Goal: Information Seeking & Learning: Learn about a topic

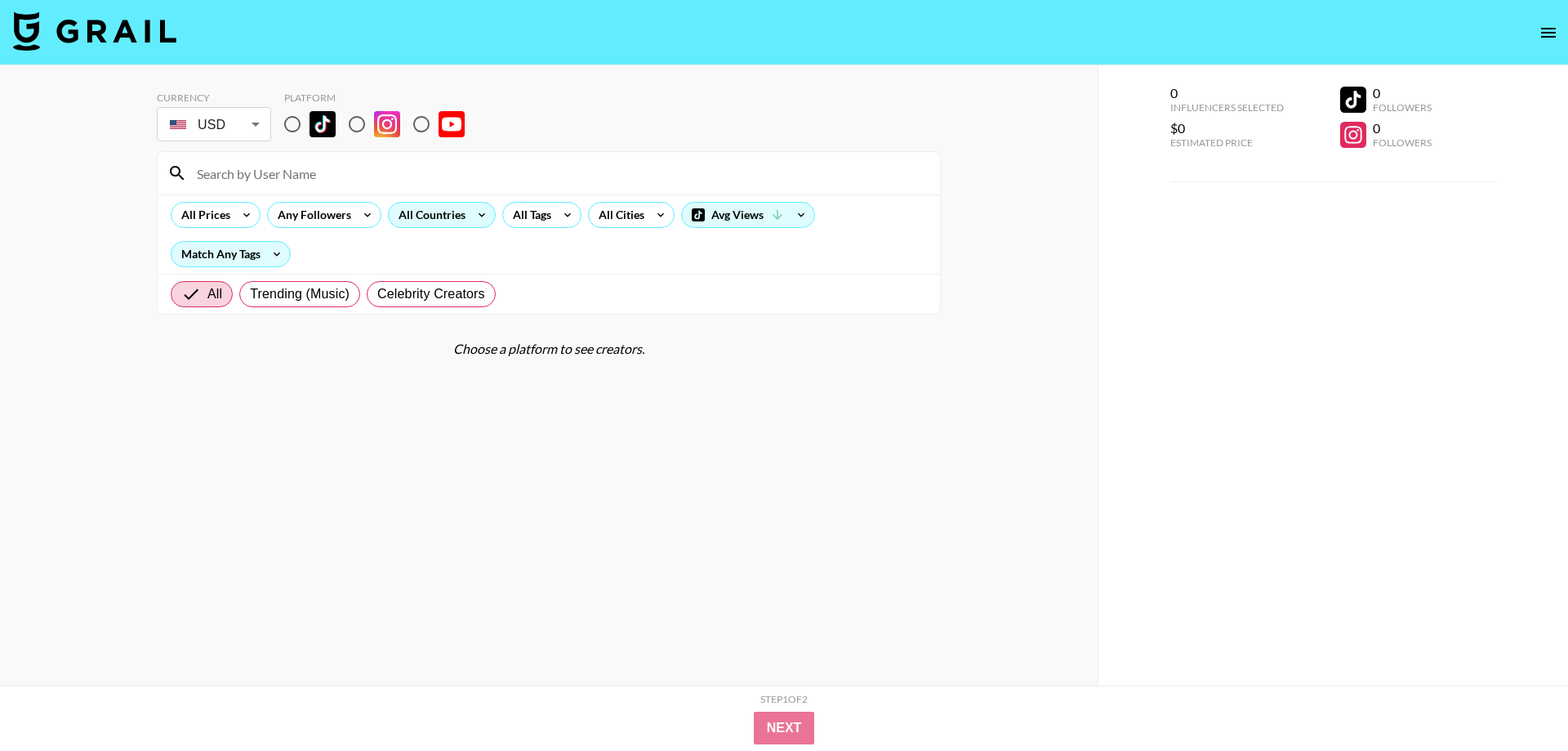
click at [431, 215] on div "All Countries" at bounding box center [428, 215] width 80 height 25
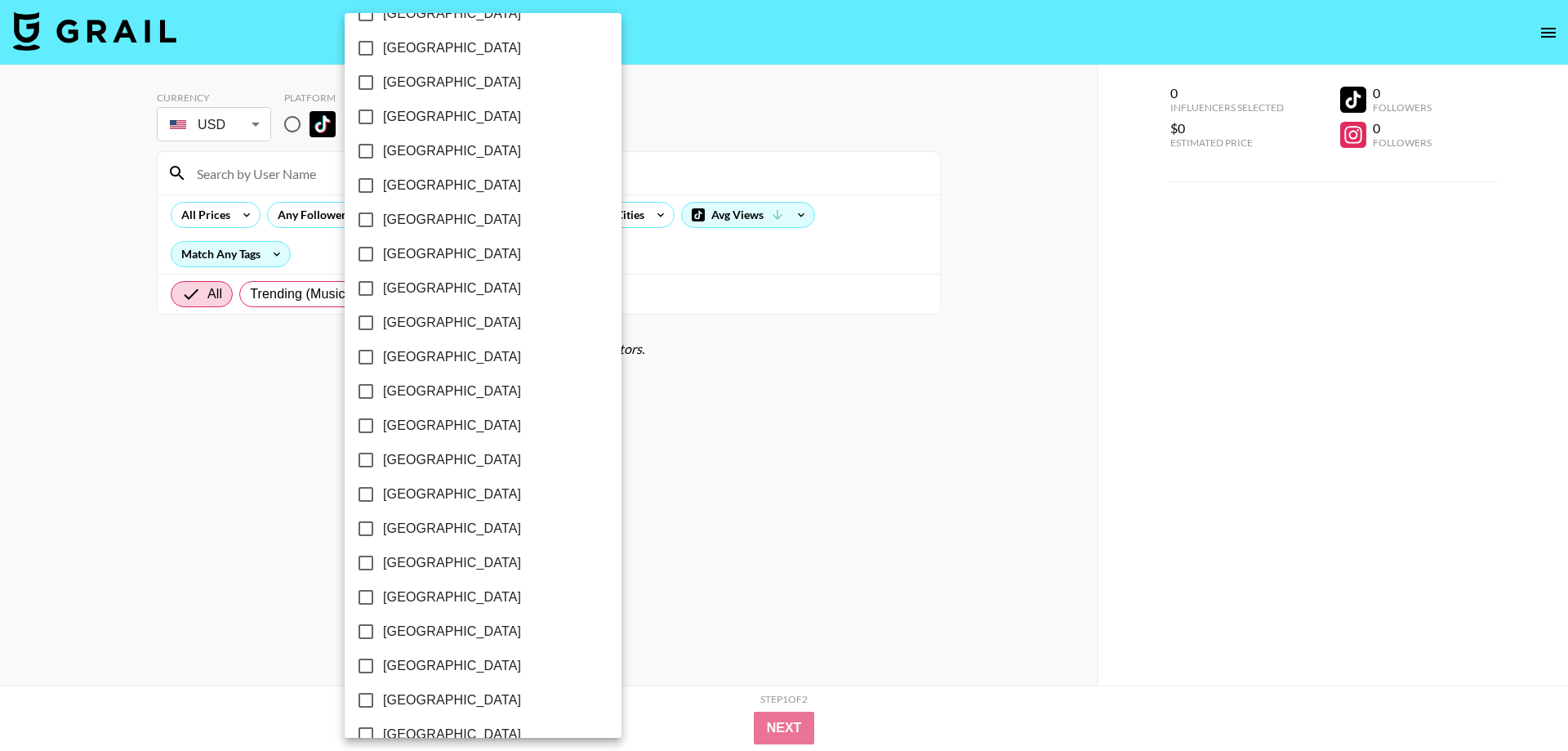
scroll to position [1154, 0]
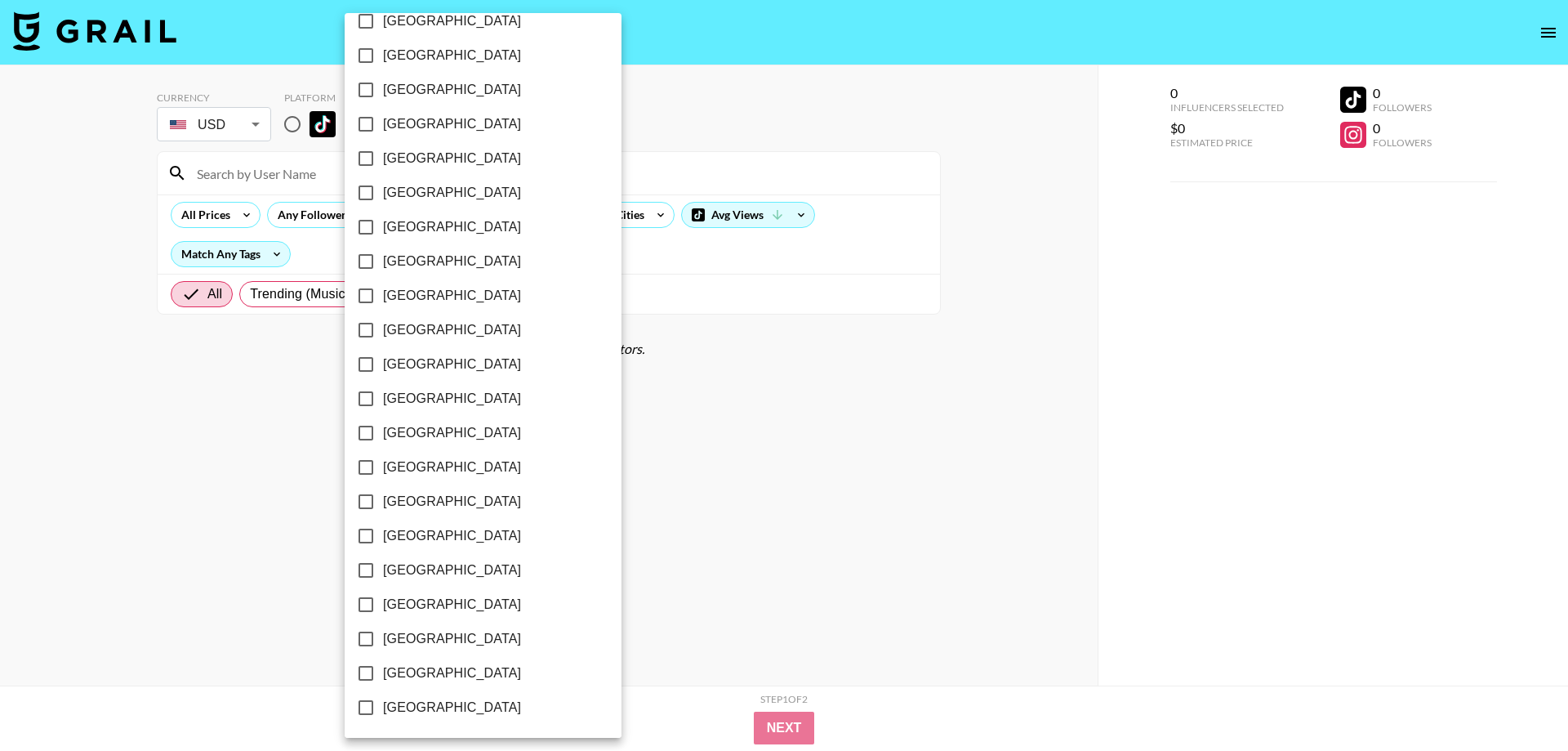
drag, startPoint x: 472, startPoint y: 631, endPoint x: 491, endPoint y: 626, distance: 19.6
click at [472, 633] on span "[GEOGRAPHIC_DATA]" at bounding box center [452, 638] width 138 height 19
click at [383, 633] on input "[GEOGRAPHIC_DATA]" at bounding box center [366, 638] width 34 height 34
checkbox input "true"
click at [705, 108] on div at bounding box center [784, 375] width 1568 height 751
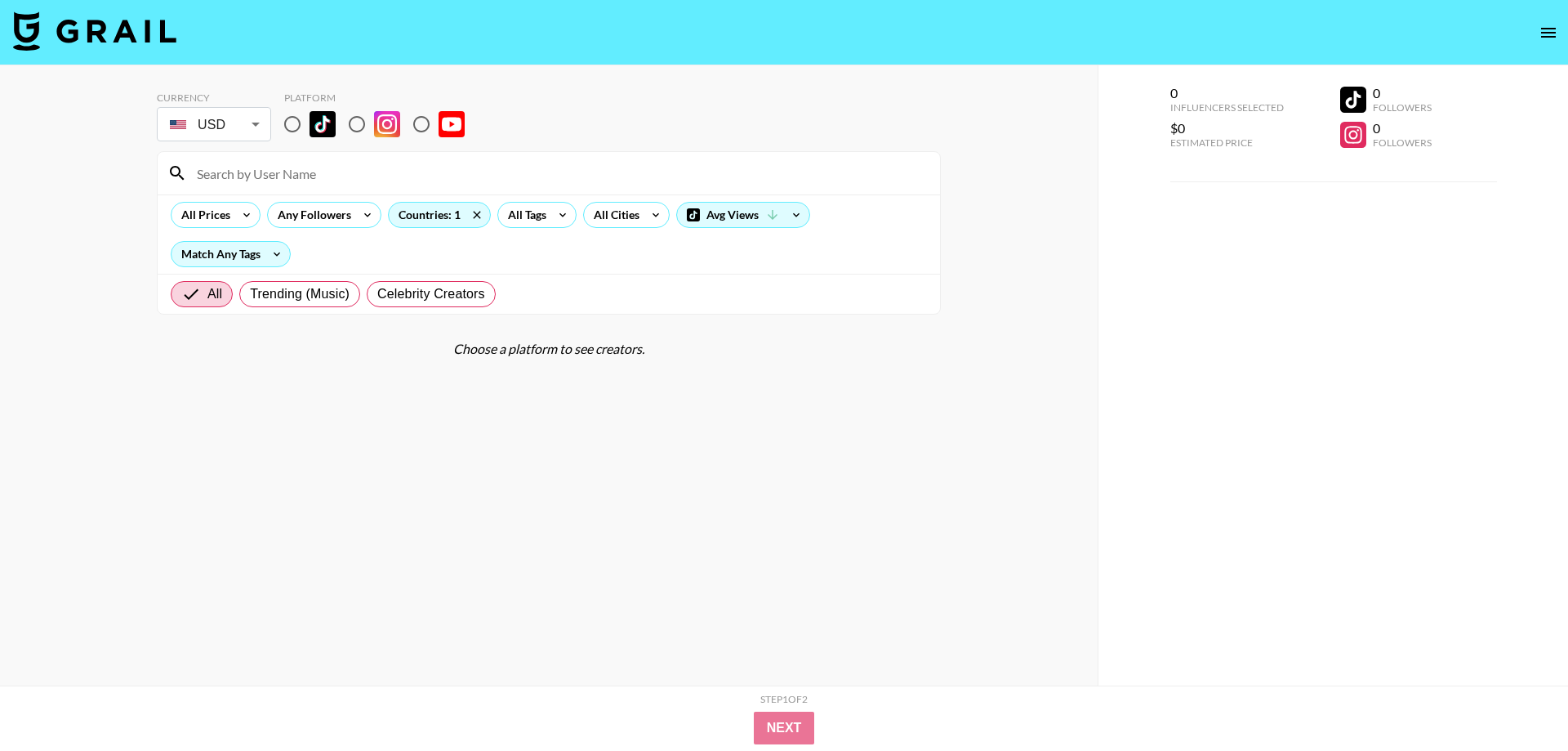
click at [548, 212] on div "All Tags" at bounding box center [524, 215] width 51 height 25
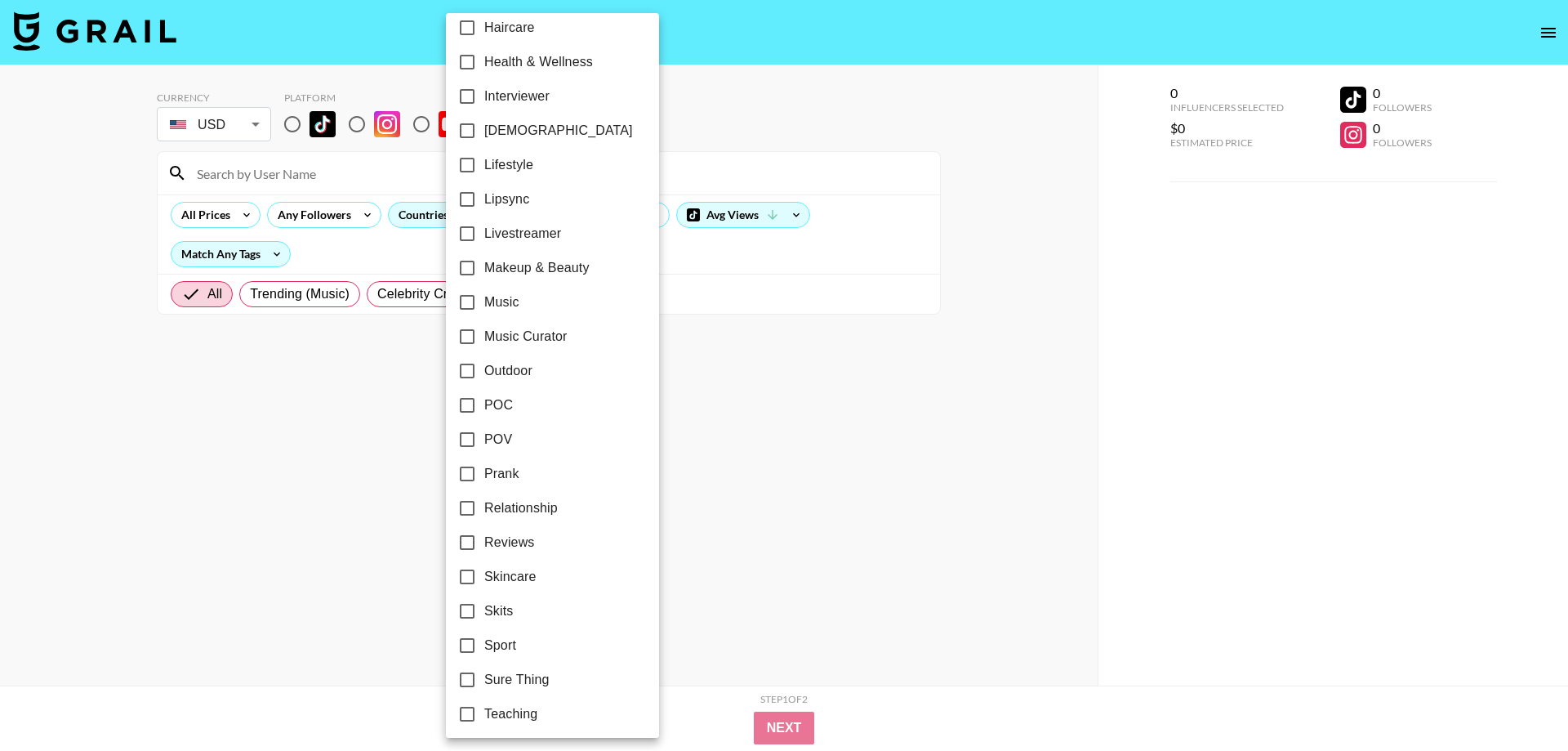
scroll to position [812, 0]
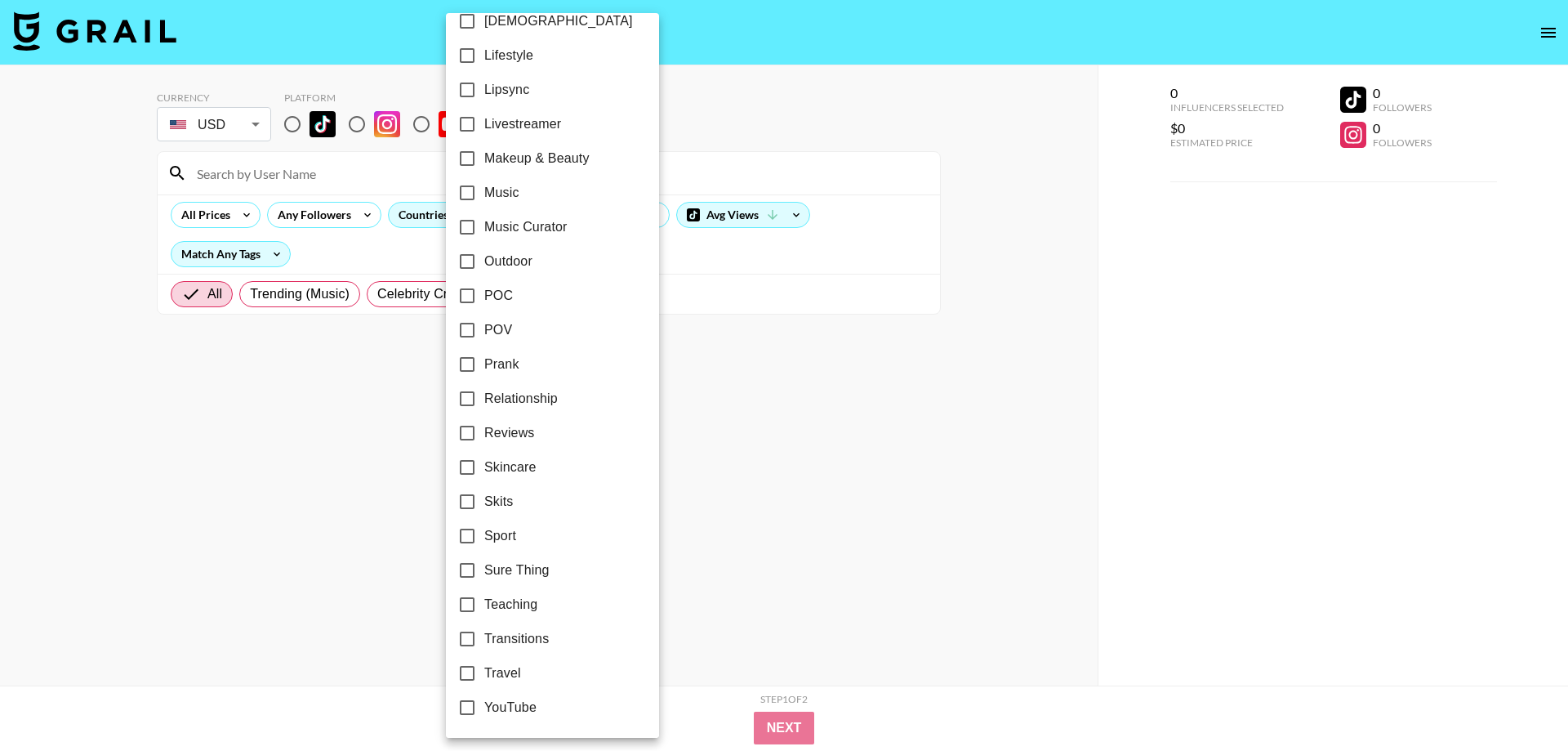
click at [503, 334] on span "POV" at bounding box center [498, 329] width 27 height 19
click at [484, 334] on input "POV" at bounding box center [466, 329] width 34 height 34
checkbox input "true"
click at [860, 383] on div at bounding box center [784, 375] width 1568 height 751
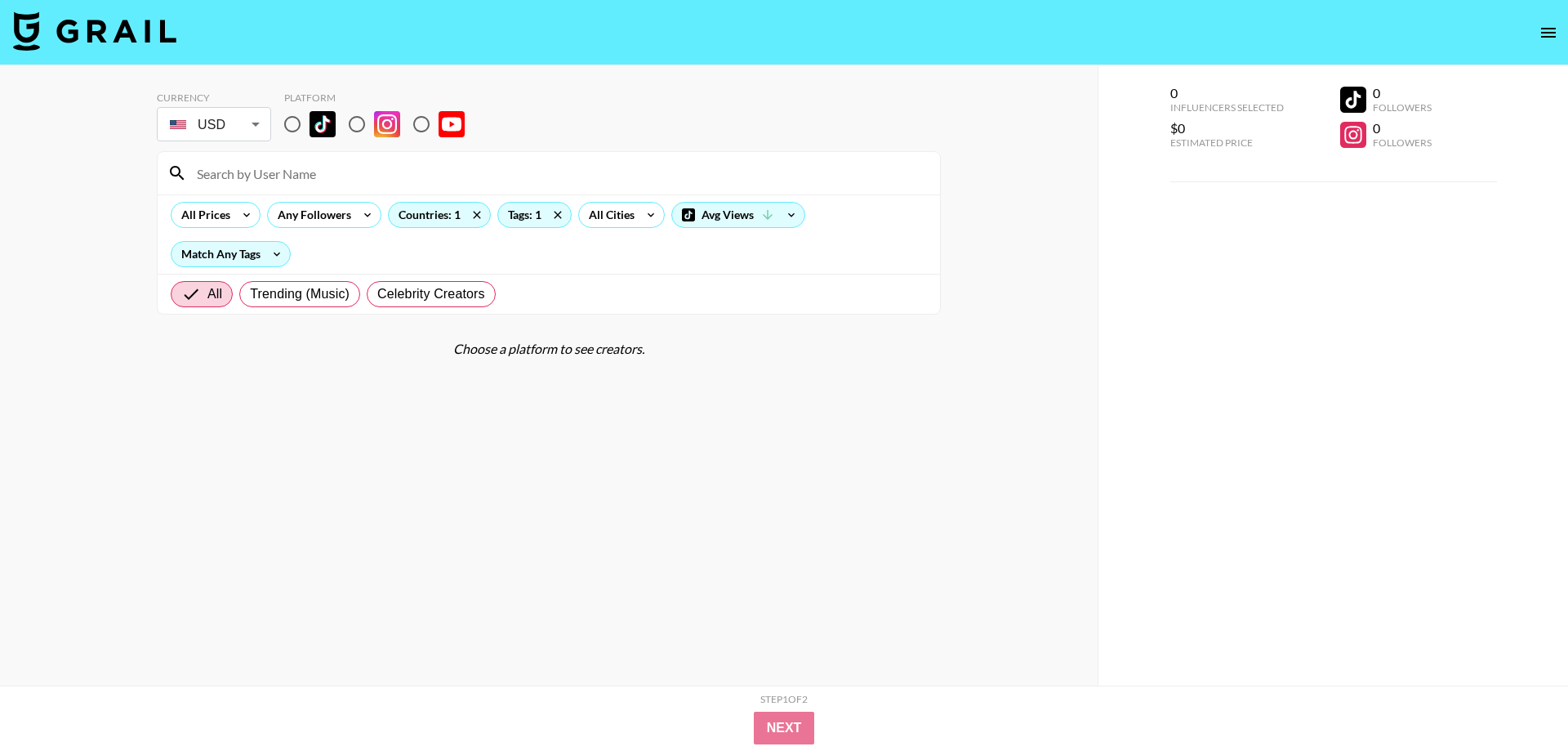
click at [686, 484] on section "Currency USD USD ​ Platform All Prices Any Followers Countries: 1 Tags: 1 All C…" at bounding box center [548, 389] width 784 height 620
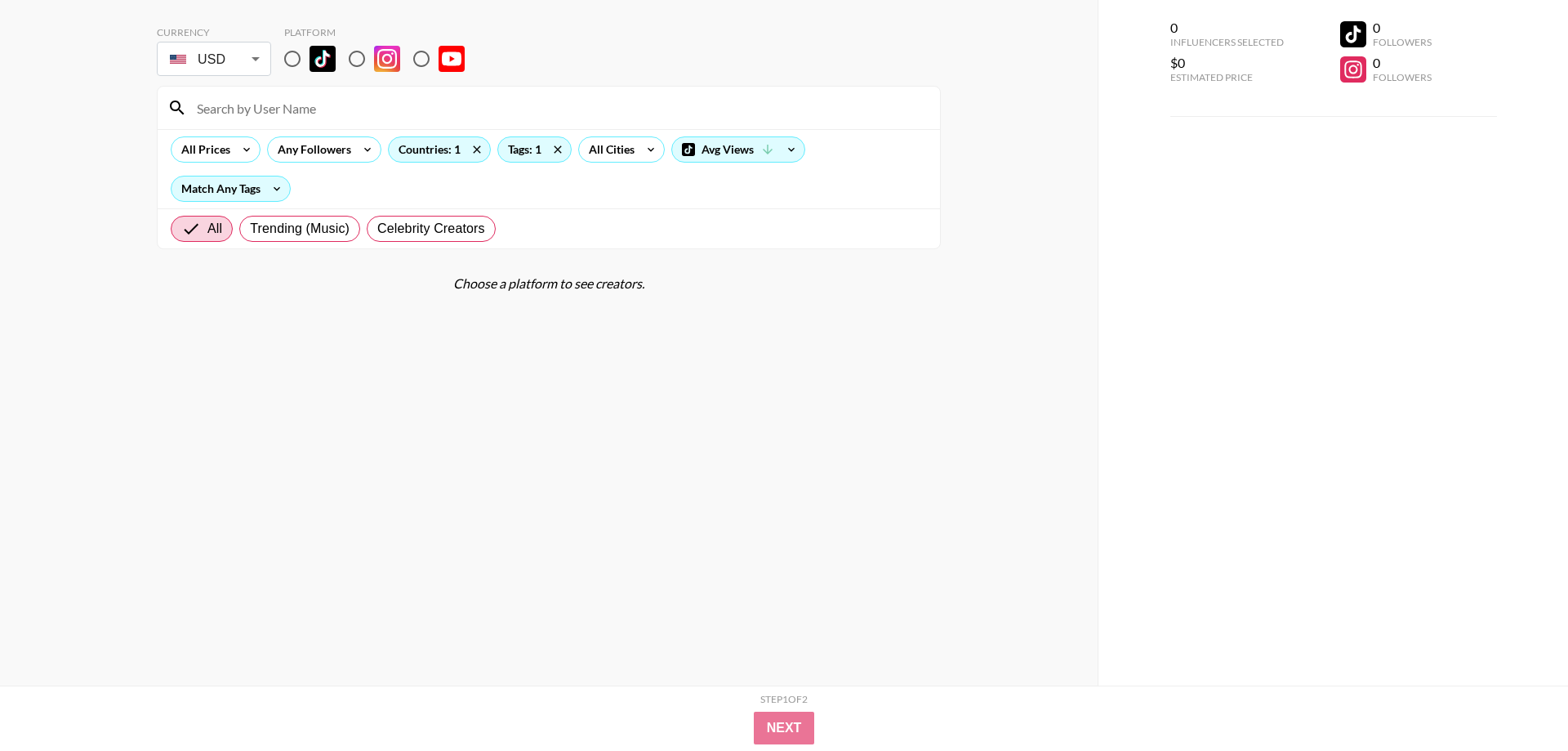
scroll to position [0, 0]
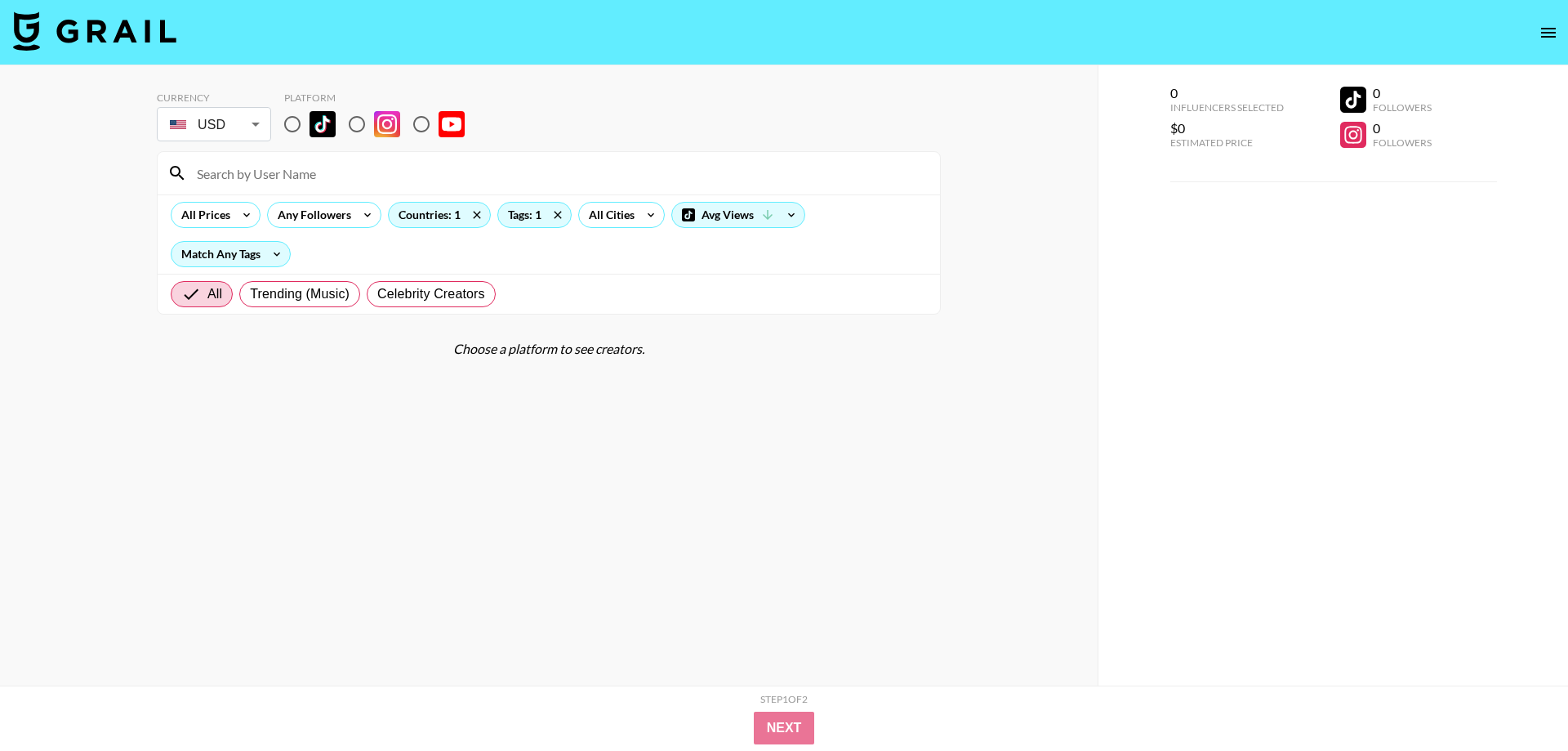
click at [282, 124] on input "radio" at bounding box center [291, 124] width 34 height 34
radio input "true"
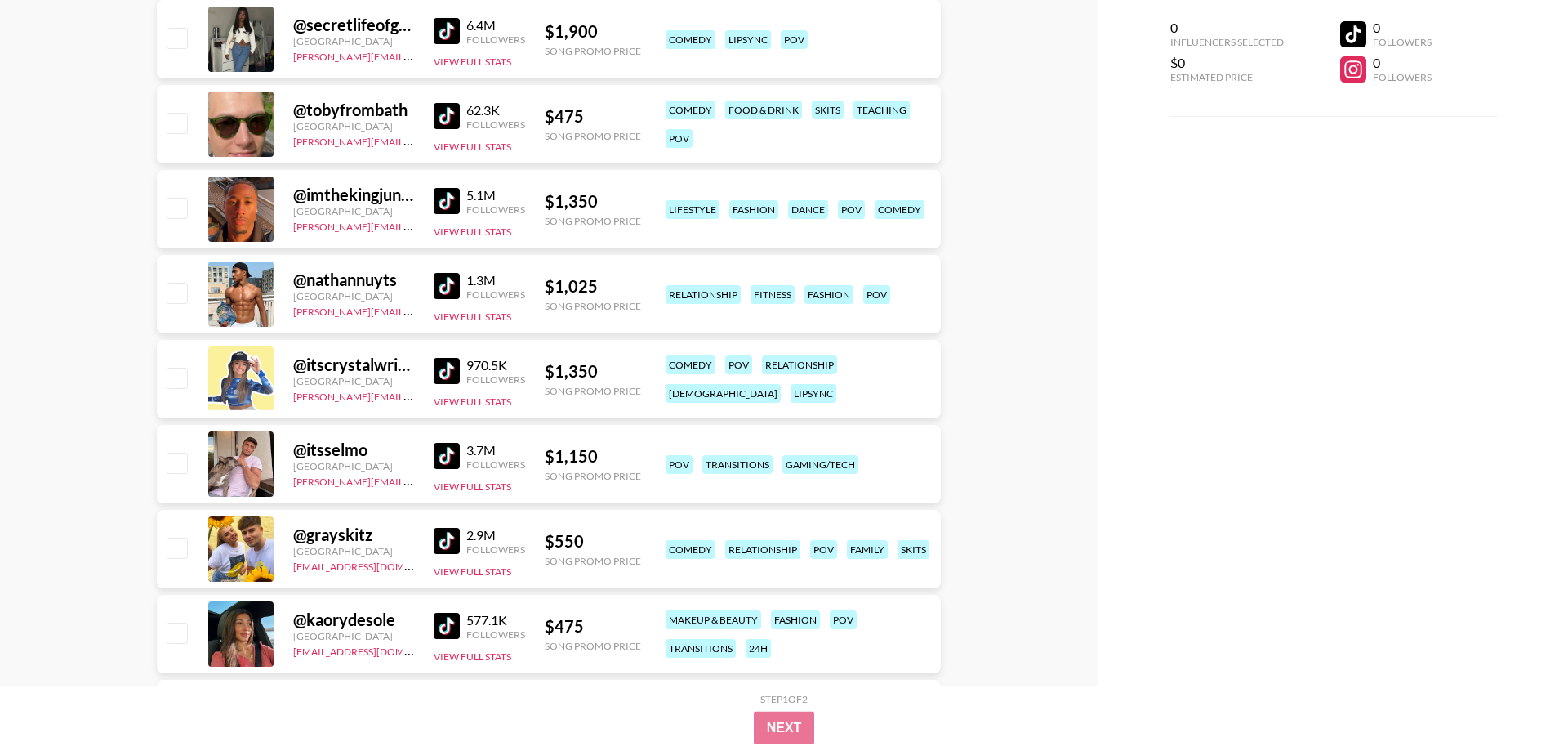
scroll to position [667, 0]
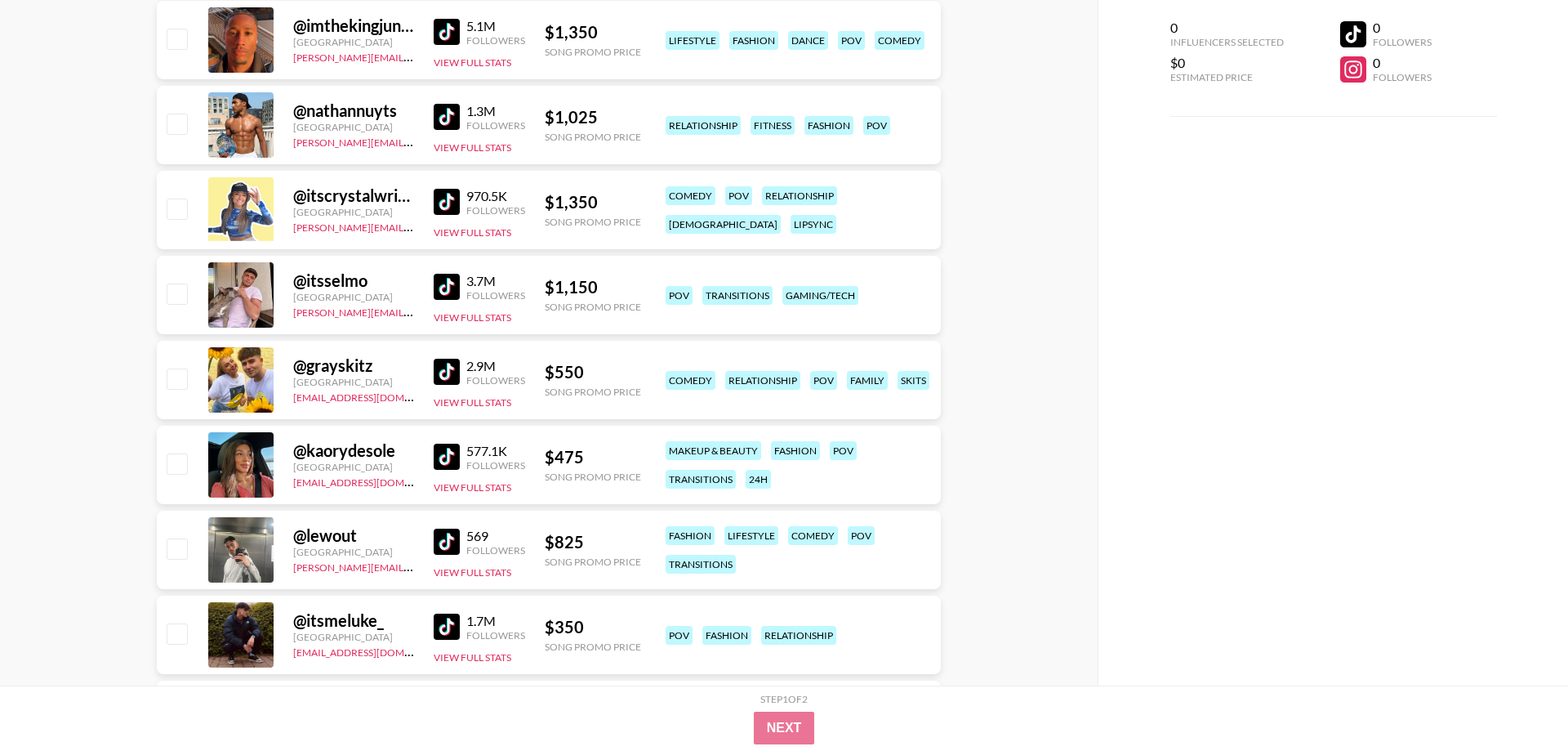
click at [437, 284] on img at bounding box center [446, 287] width 27 height 27
click at [449, 459] on img at bounding box center [446, 457] width 27 height 27
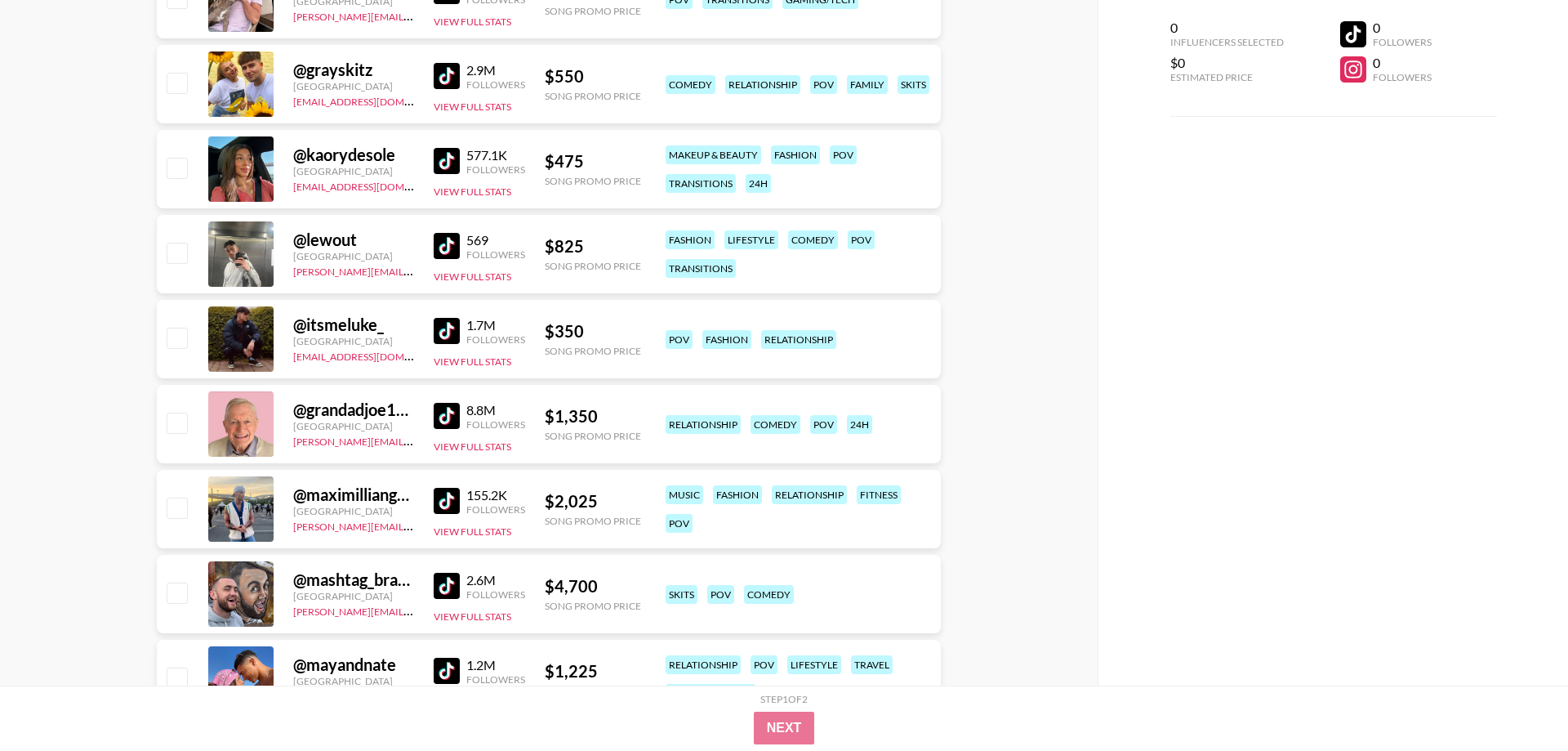
scroll to position [1000, 0]
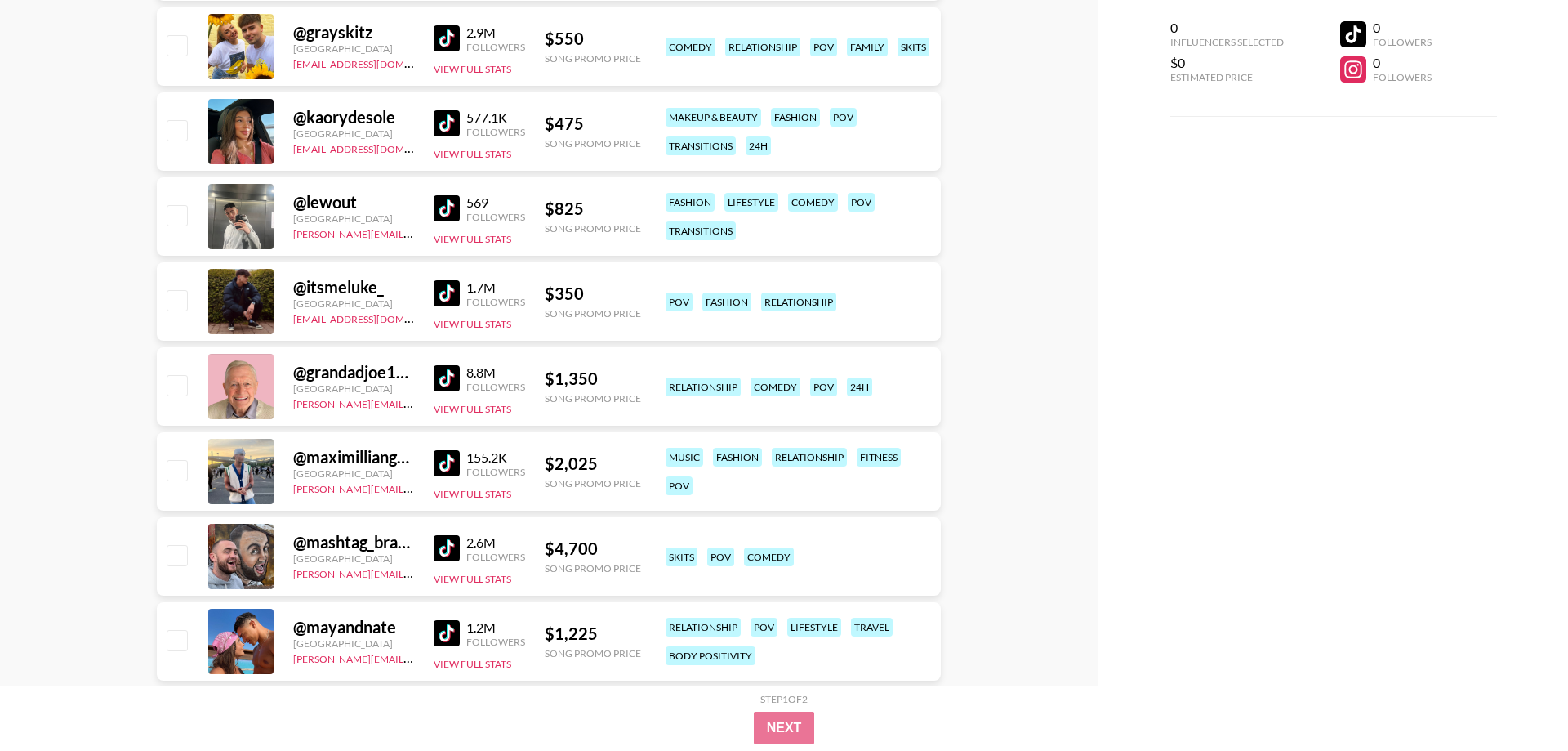
click at [448, 286] on img at bounding box center [446, 293] width 27 height 27
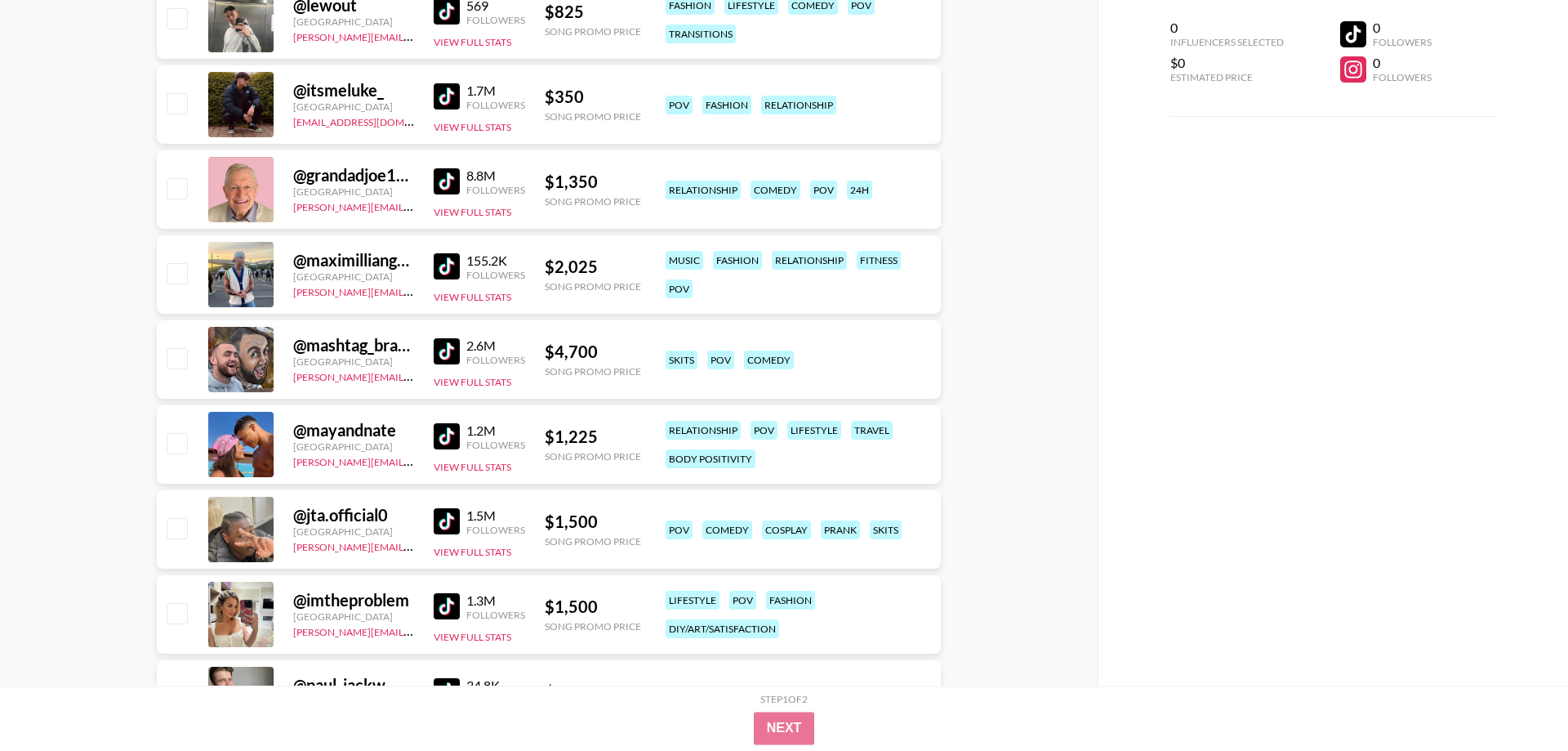
scroll to position [1250, 0]
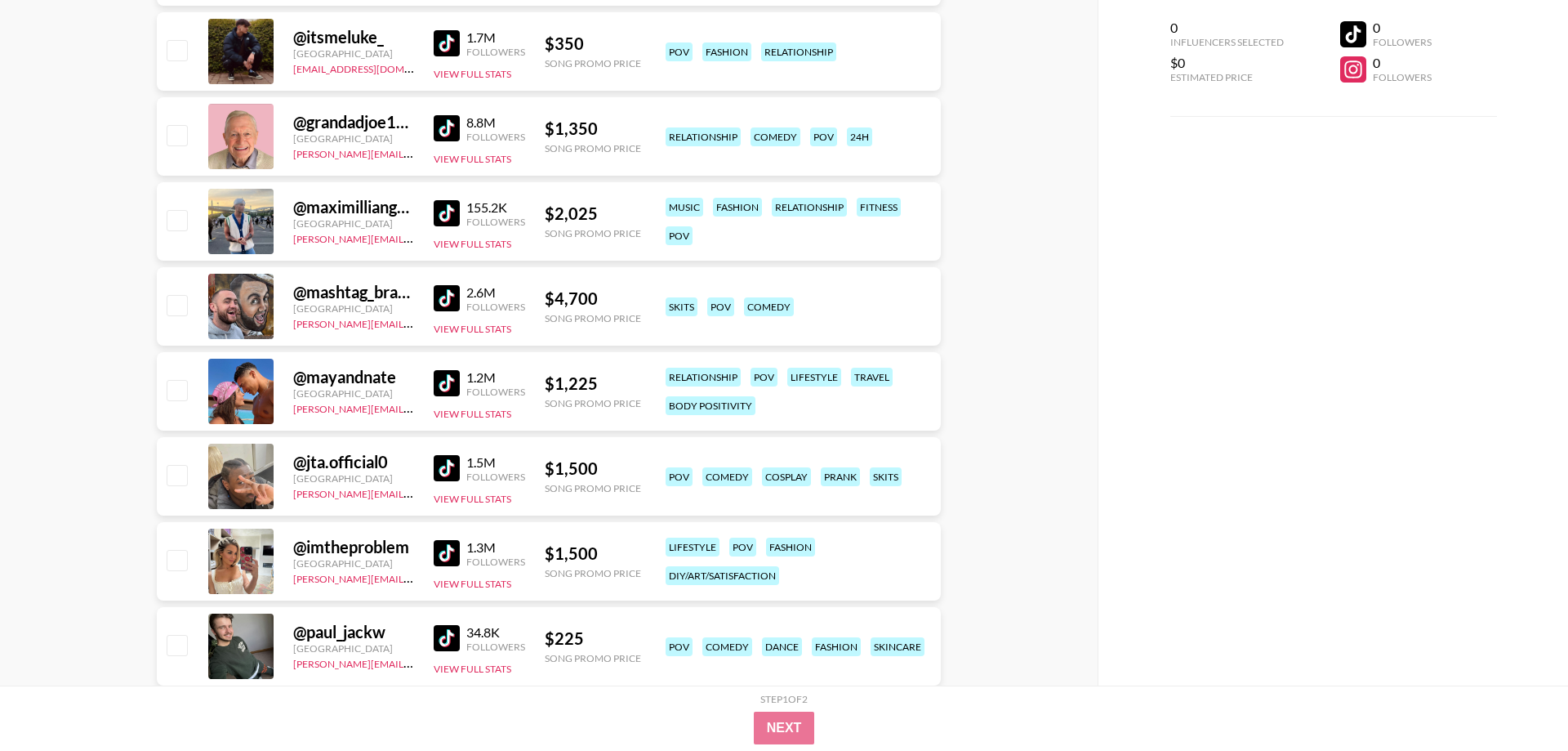
click at [451, 387] on img at bounding box center [446, 383] width 27 height 27
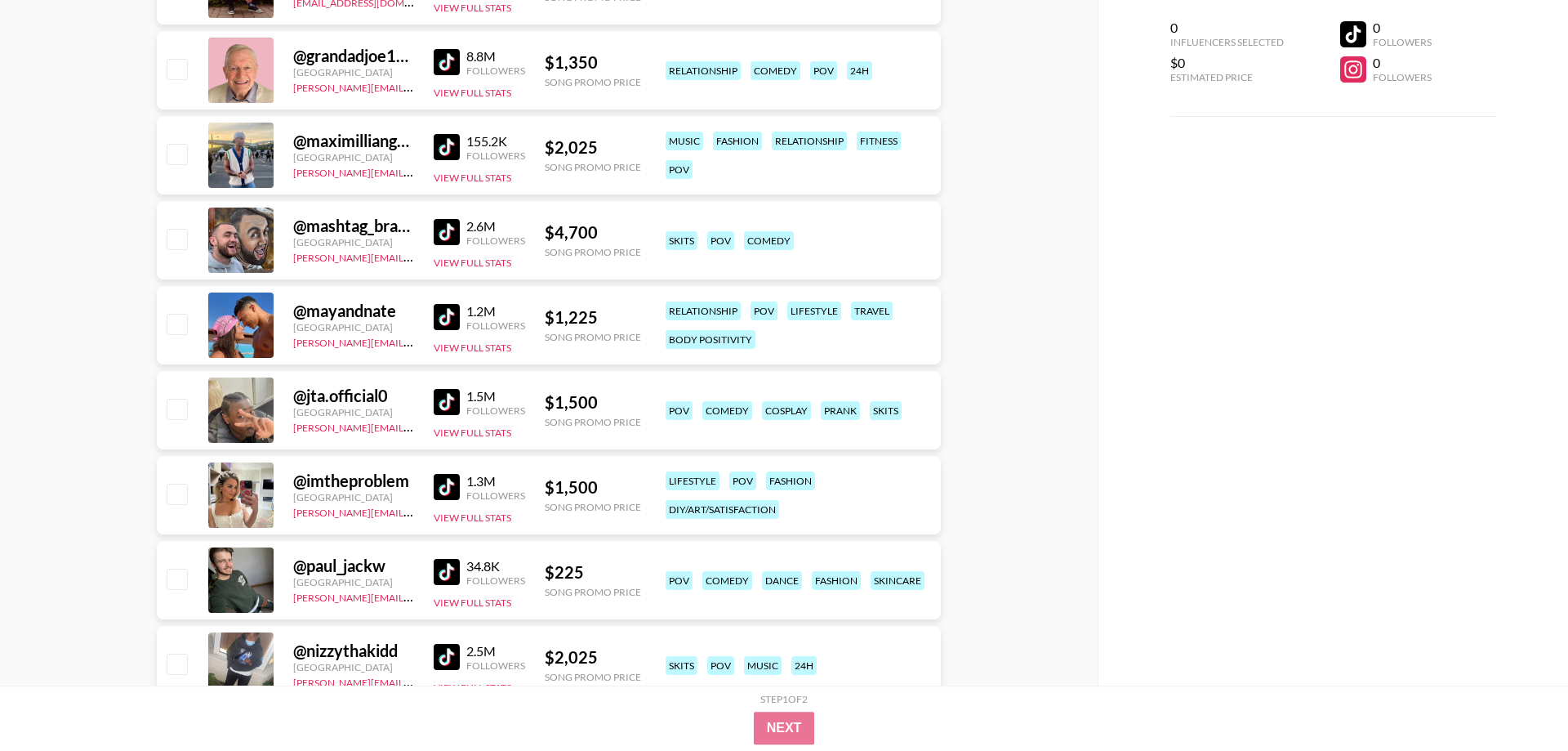
scroll to position [1417, 0]
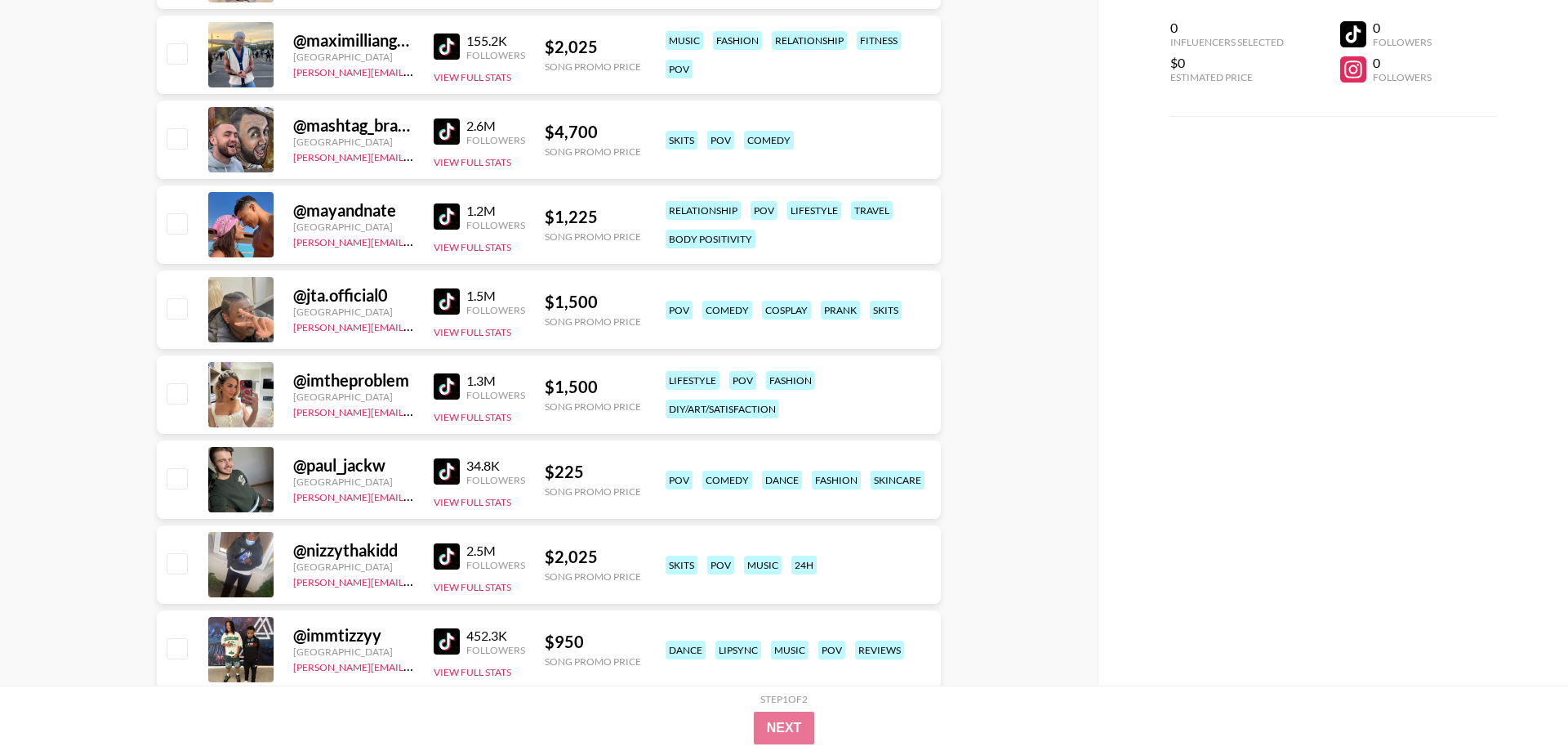
click at [452, 390] on img at bounding box center [446, 386] width 27 height 27
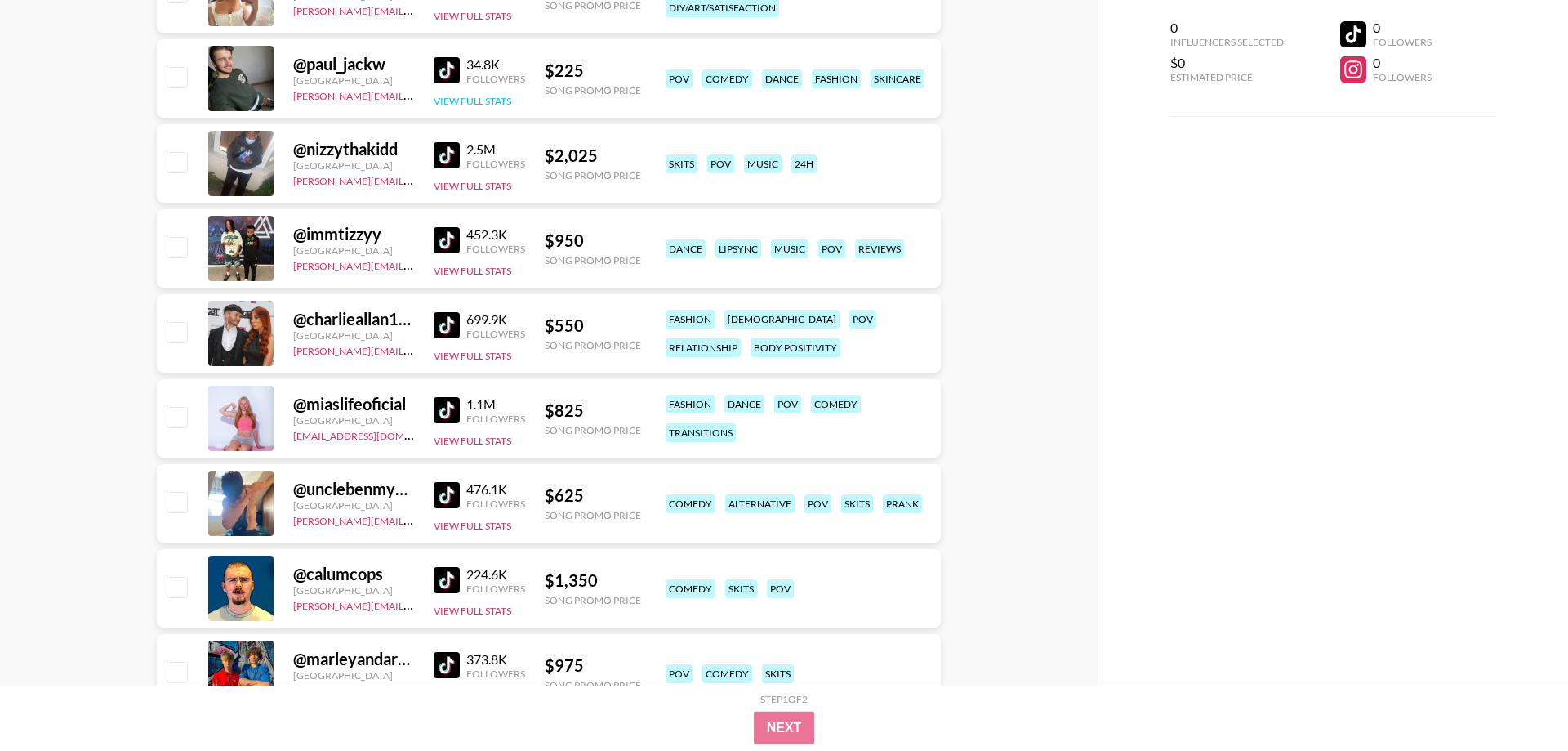
scroll to position [1834, 0]
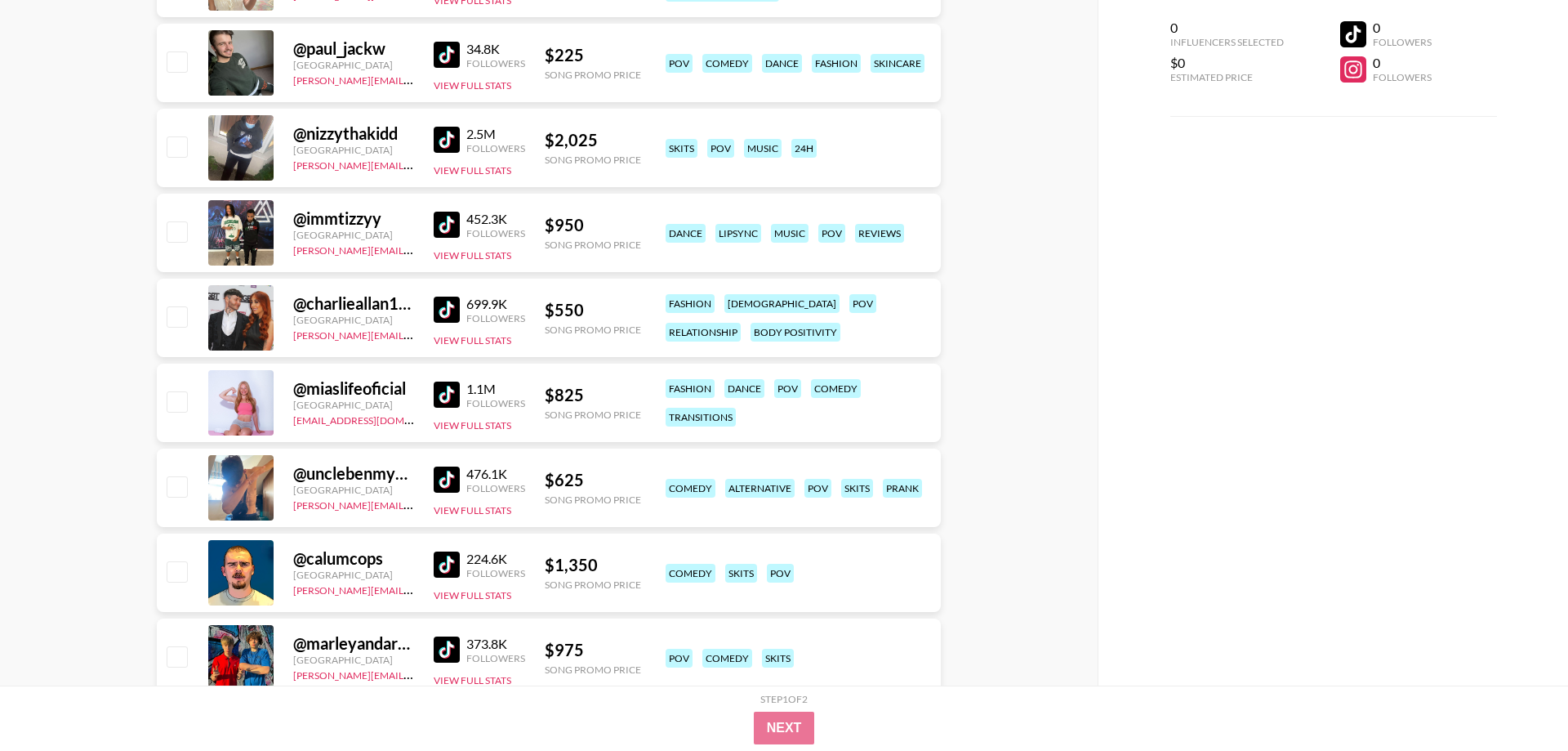
click at [444, 394] on img at bounding box center [446, 394] width 27 height 27
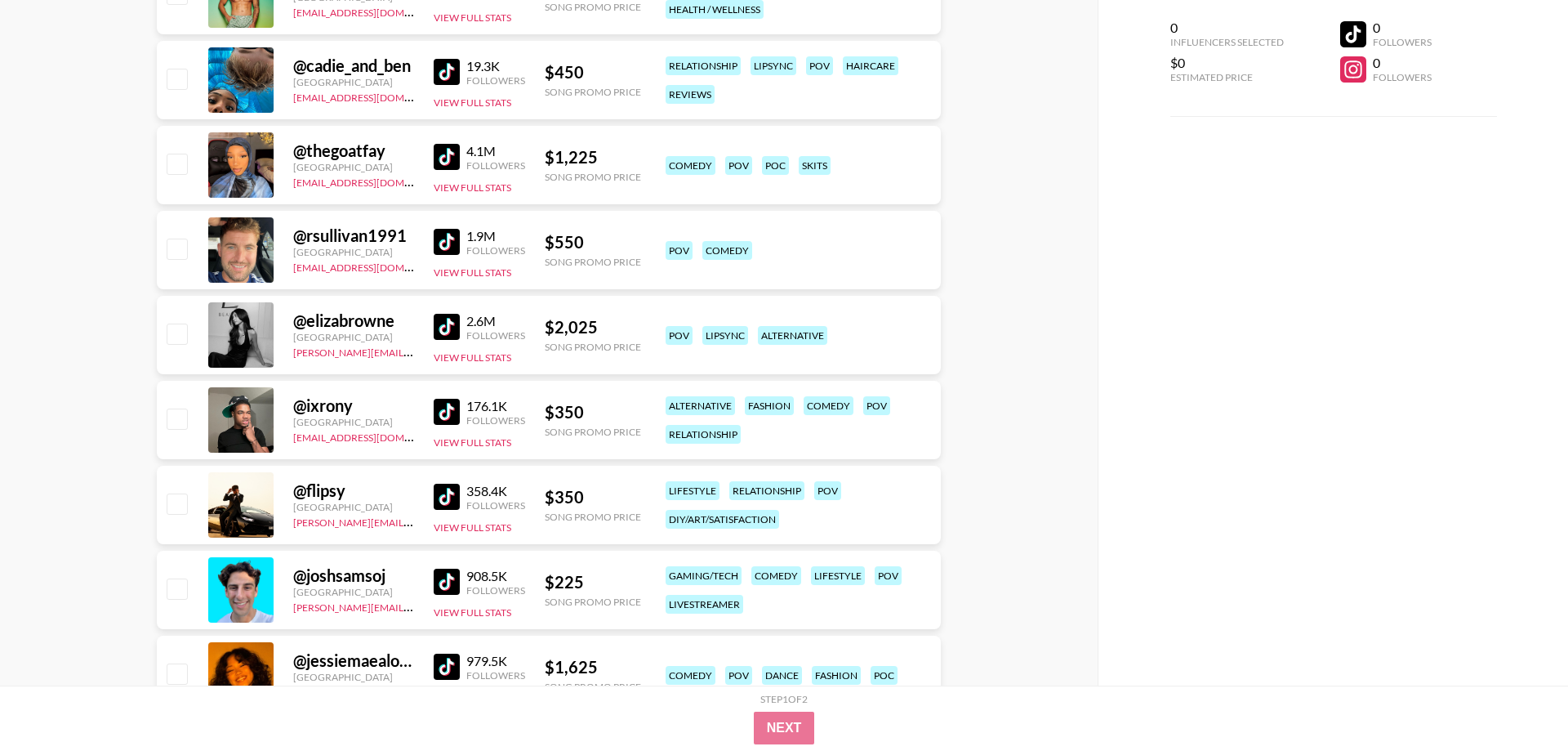
scroll to position [2667, 0]
click at [452, 325] on img at bounding box center [446, 326] width 27 height 27
click at [437, 323] on img at bounding box center [446, 326] width 27 height 27
drag, startPoint x: 402, startPoint y: 321, endPoint x: 307, endPoint y: 321, distance: 95.0
click at [307, 321] on div "@ elizabrowne" at bounding box center [354, 320] width 121 height 20
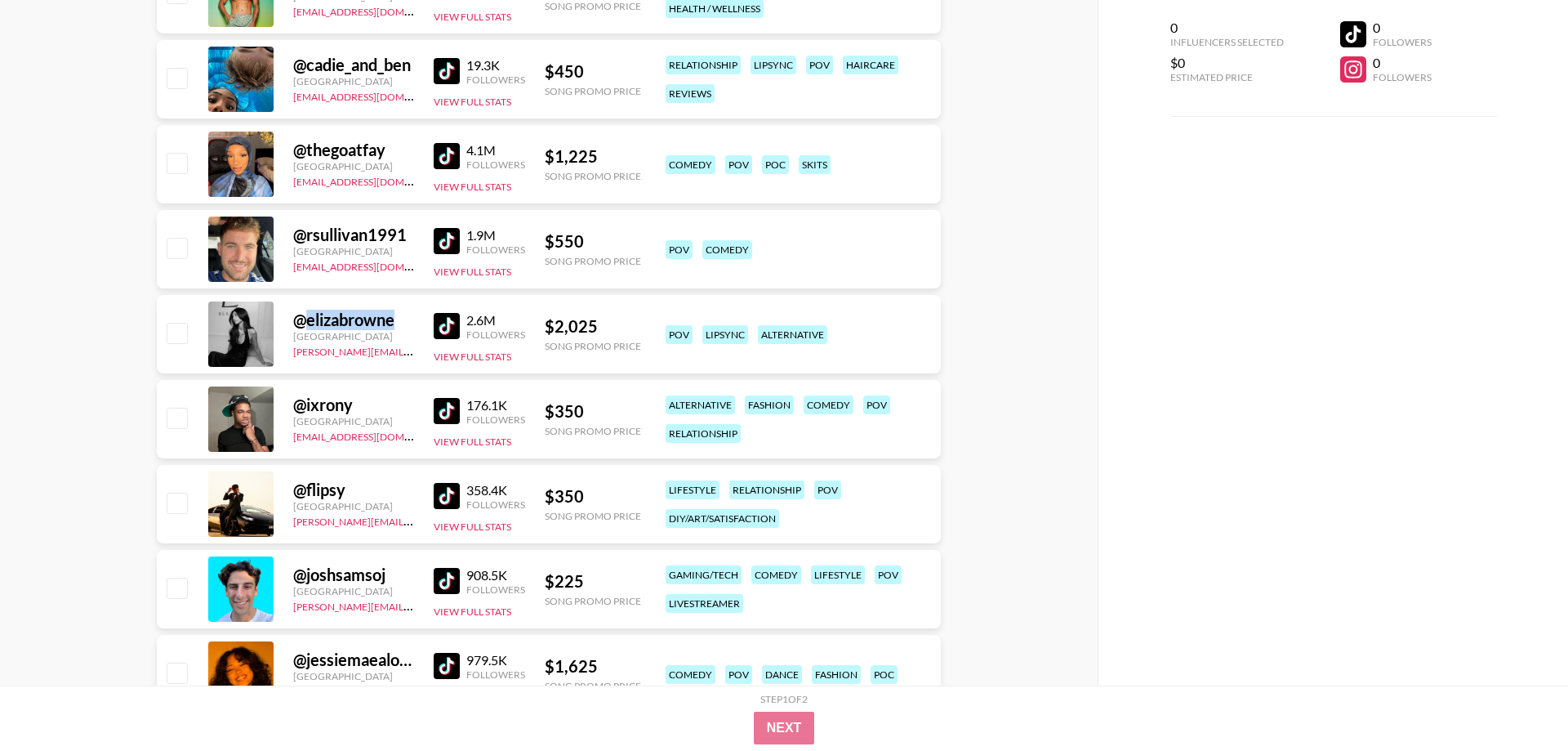
copy div "elizabrowne"
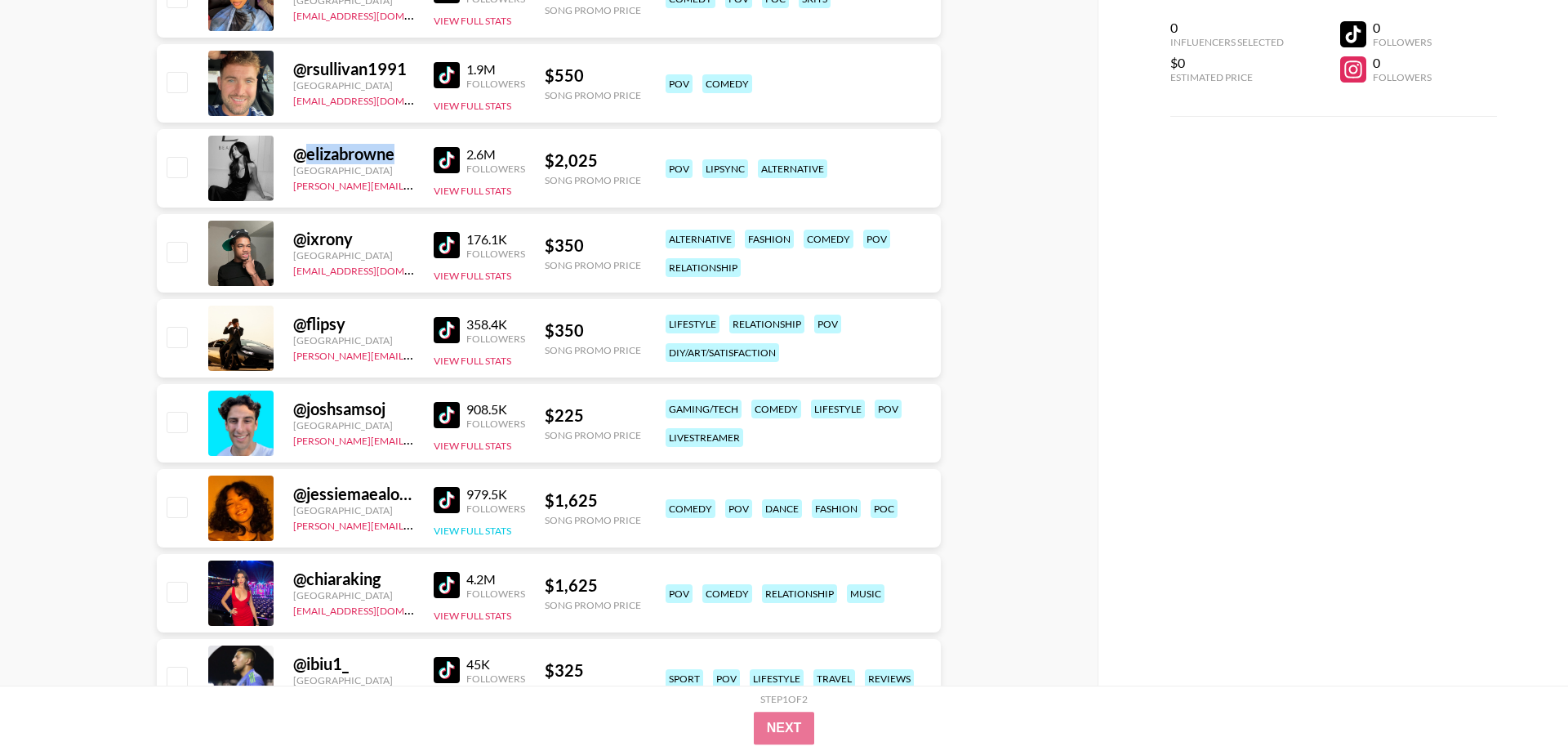
scroll to position [2833, 0]
click at [451, 503] on img at bounding box center [446, 499] width 27 height 27
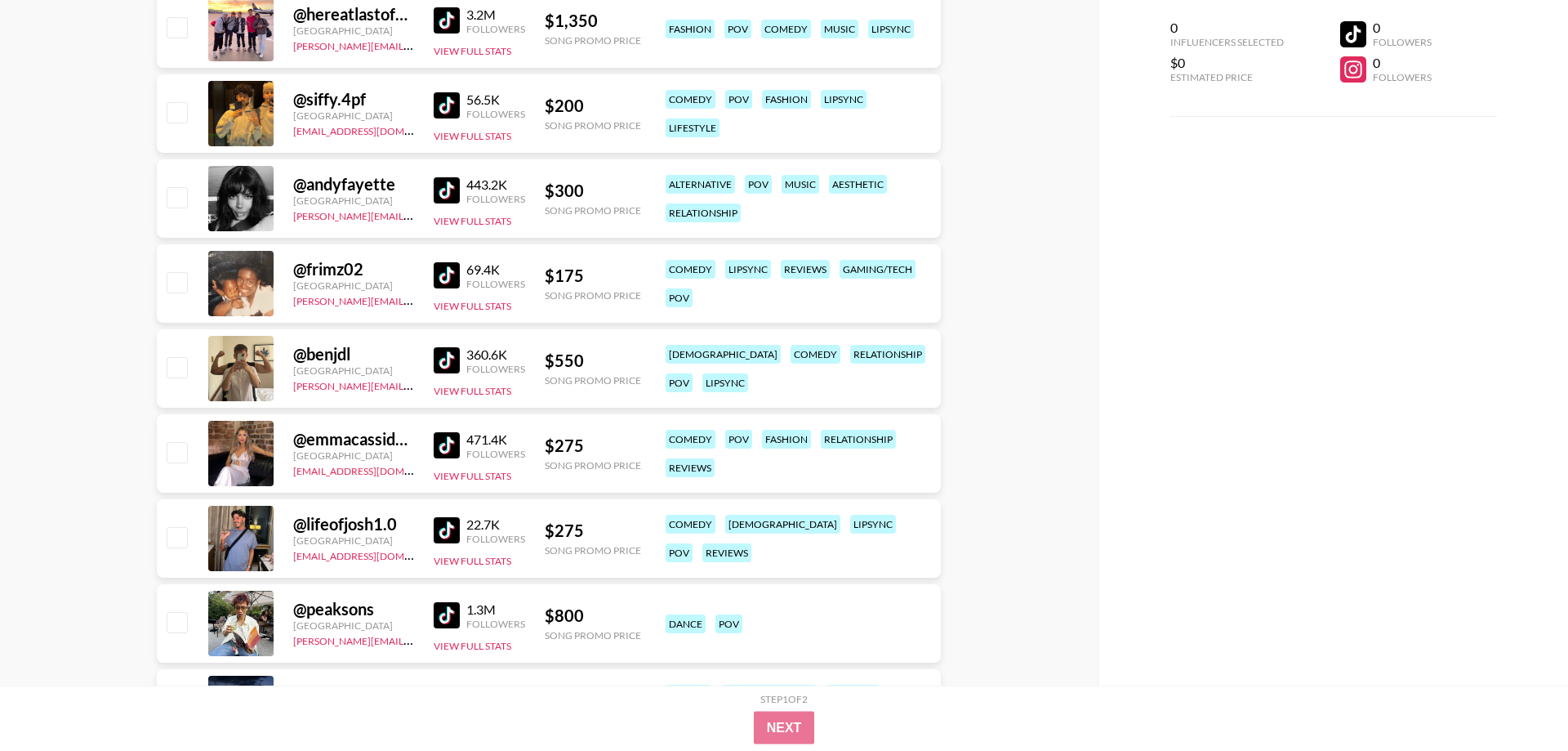
scroll to position [3917, 0]
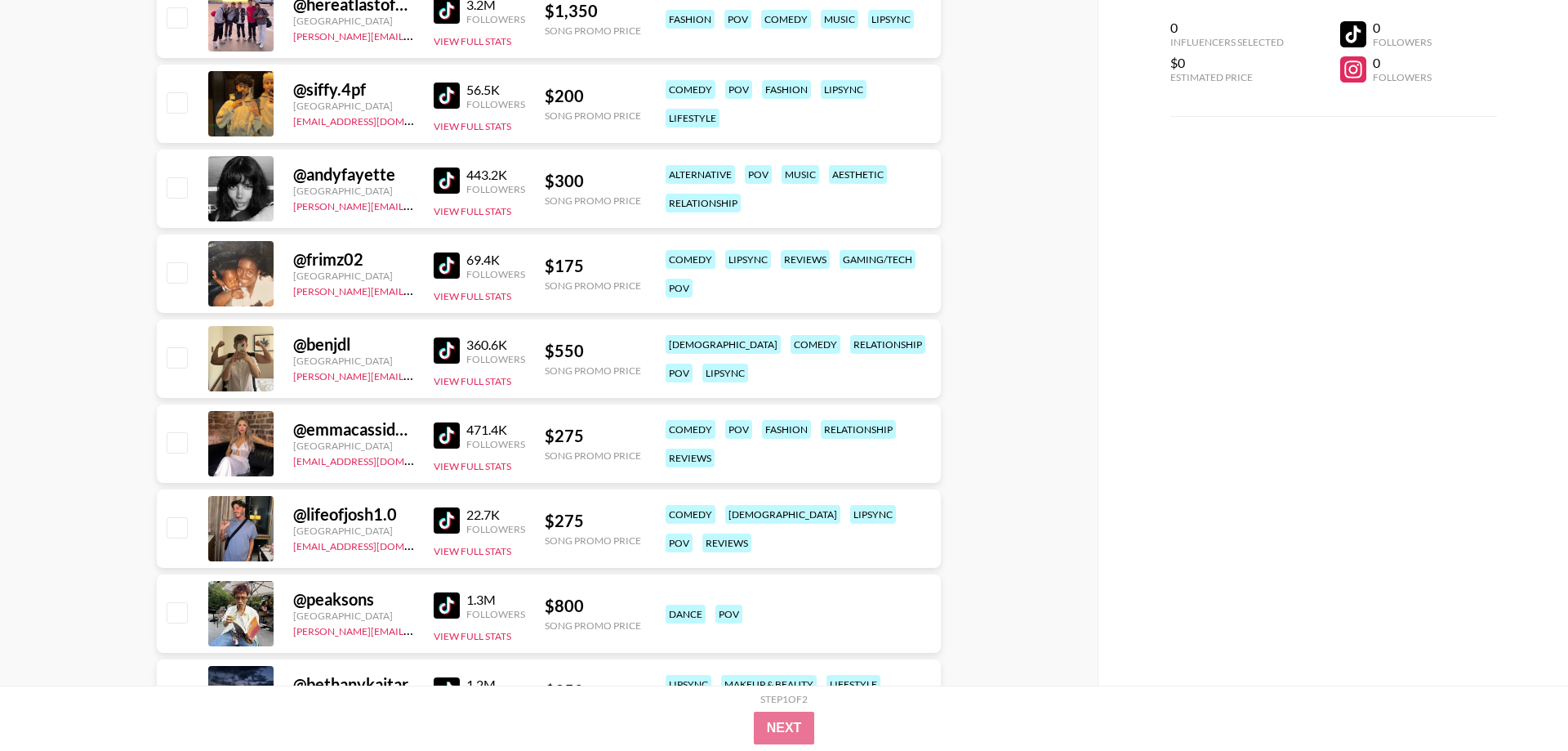
click at [453, 435] on img at bounding box center [446, 436] width 27 height 27
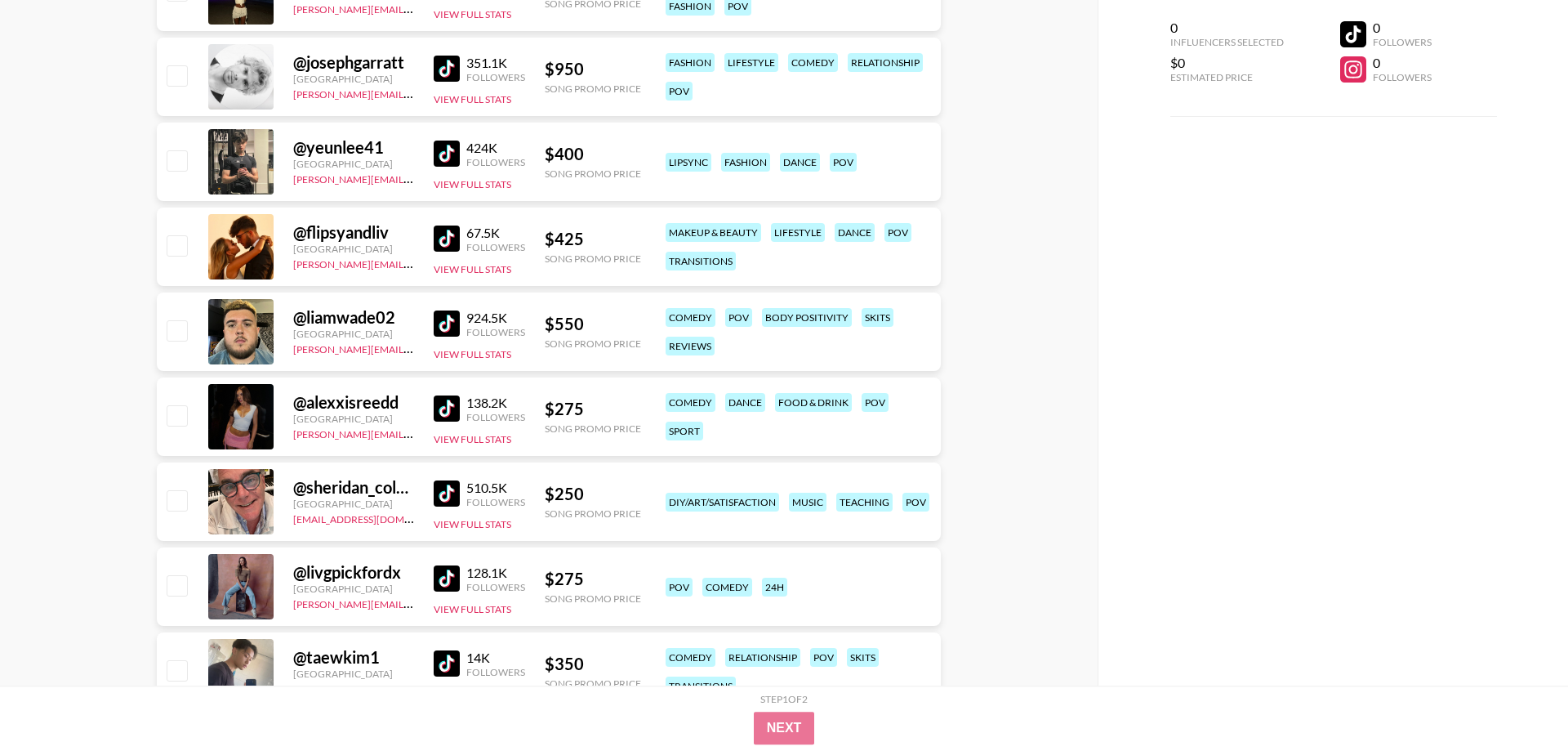
scroll to position [4667, 0]
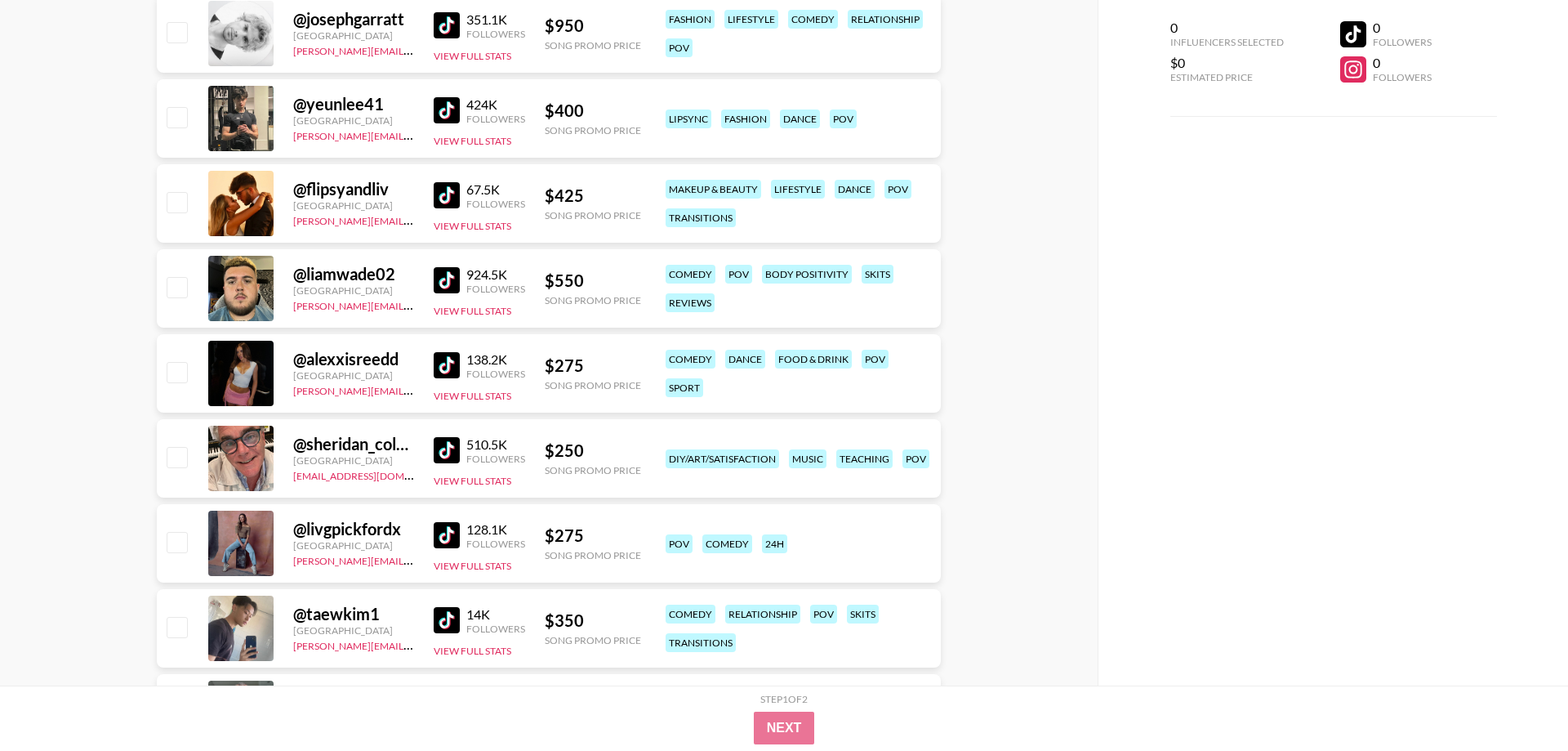
click at [451, 368] on img at bounding box center [446, 365] width 27 height 27
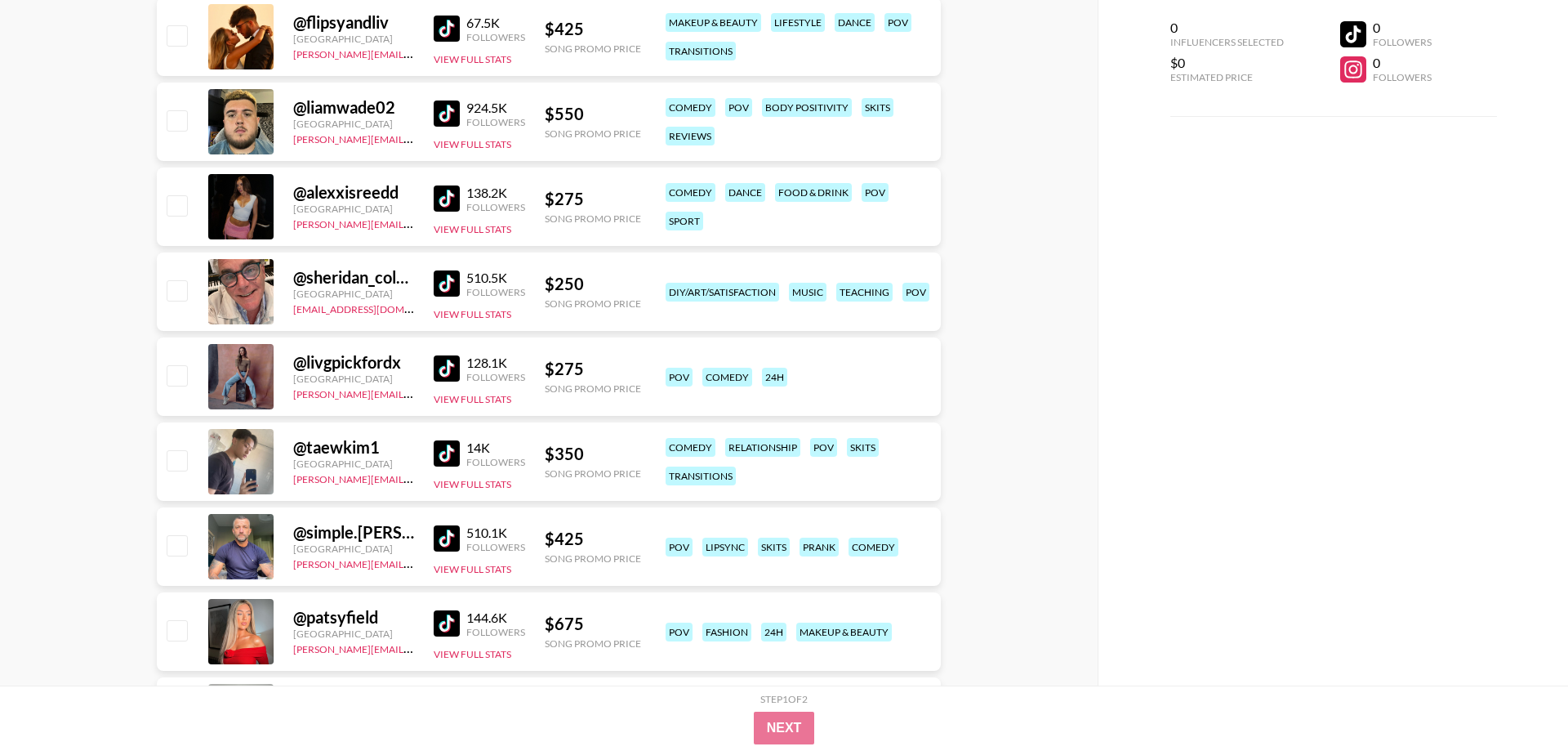
click at [446, 362] on img at bounding box center [446, 369] width 27 height 27
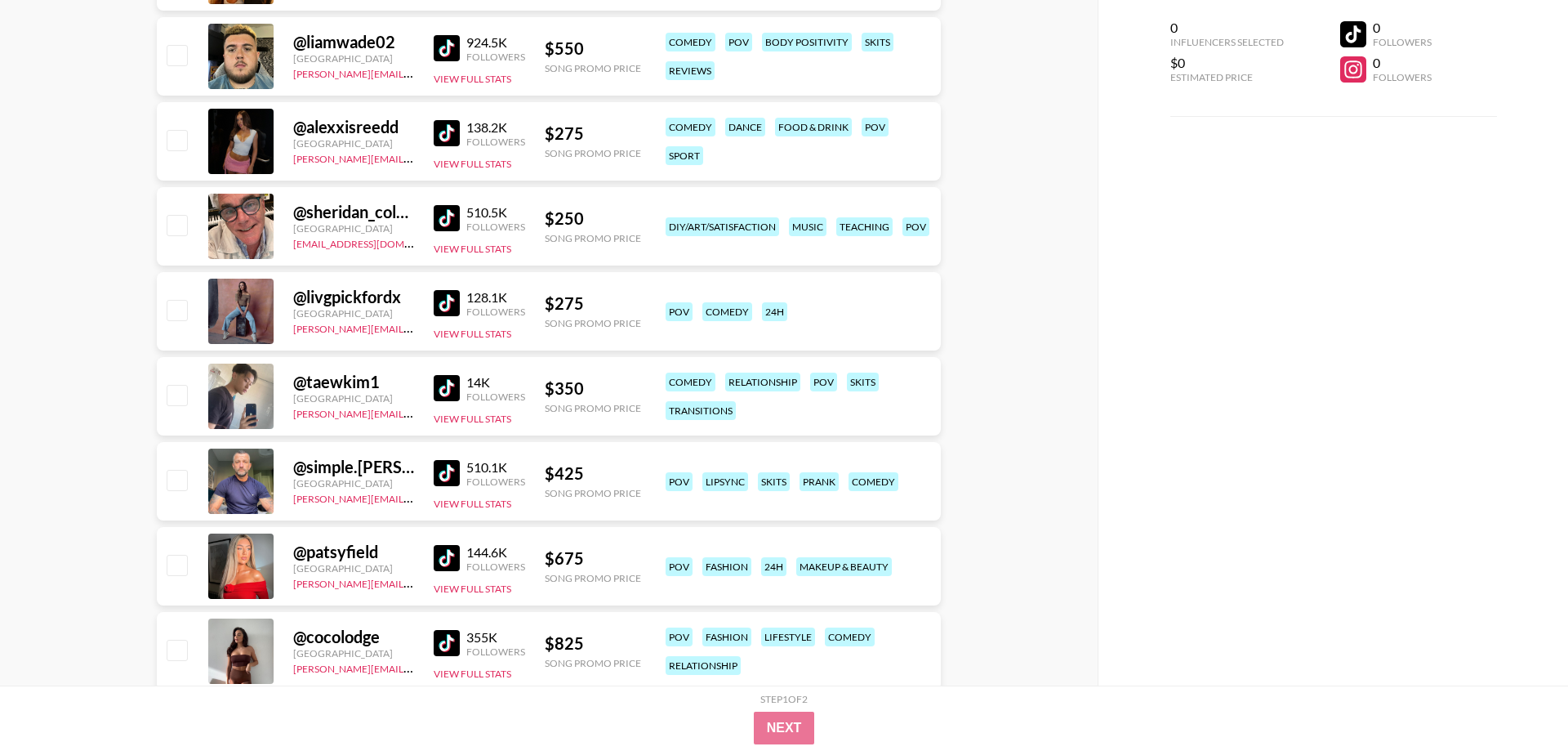
scroll to position [5001, 0]
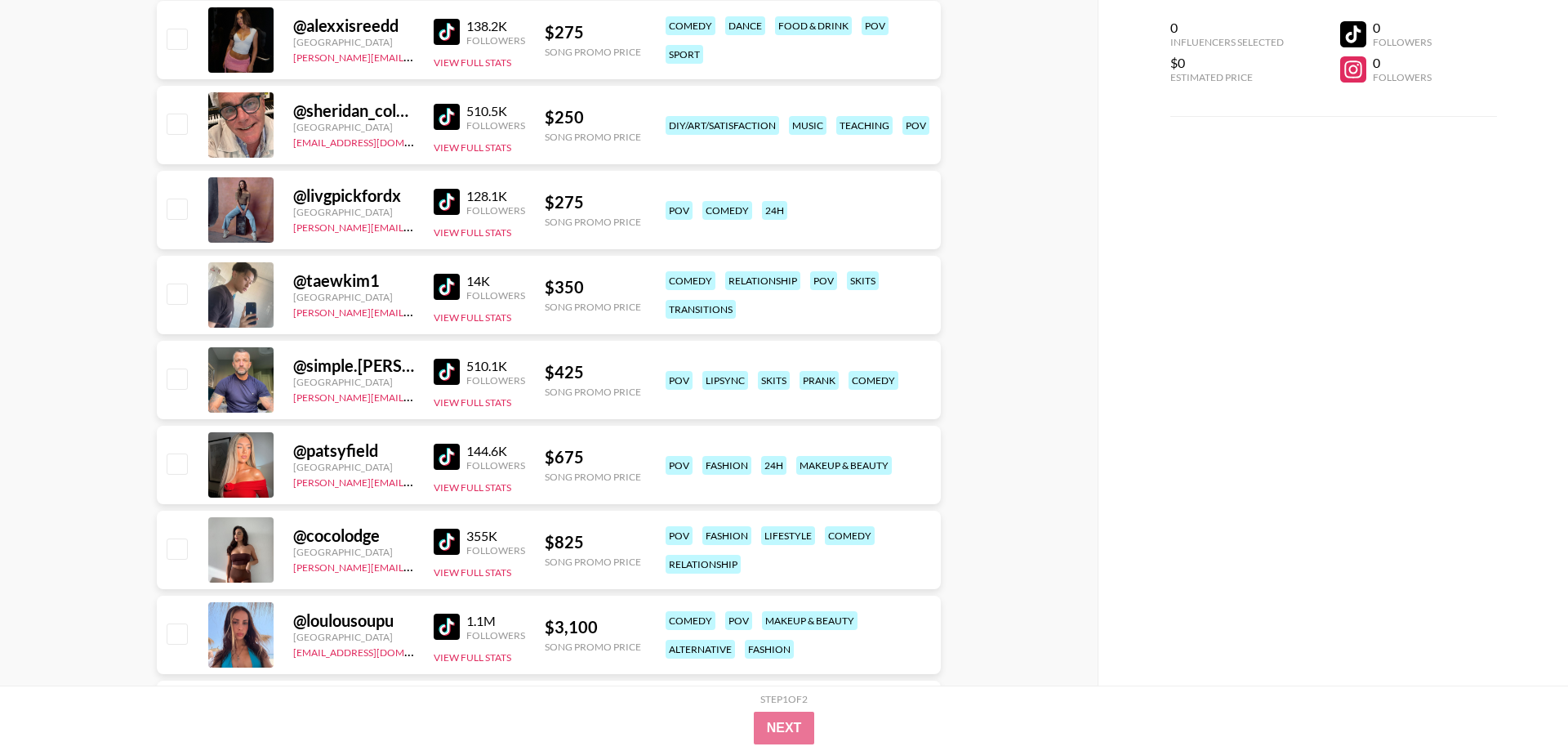
click at [437, 287] on img at bounding box center [446, 287] width 27 height 27
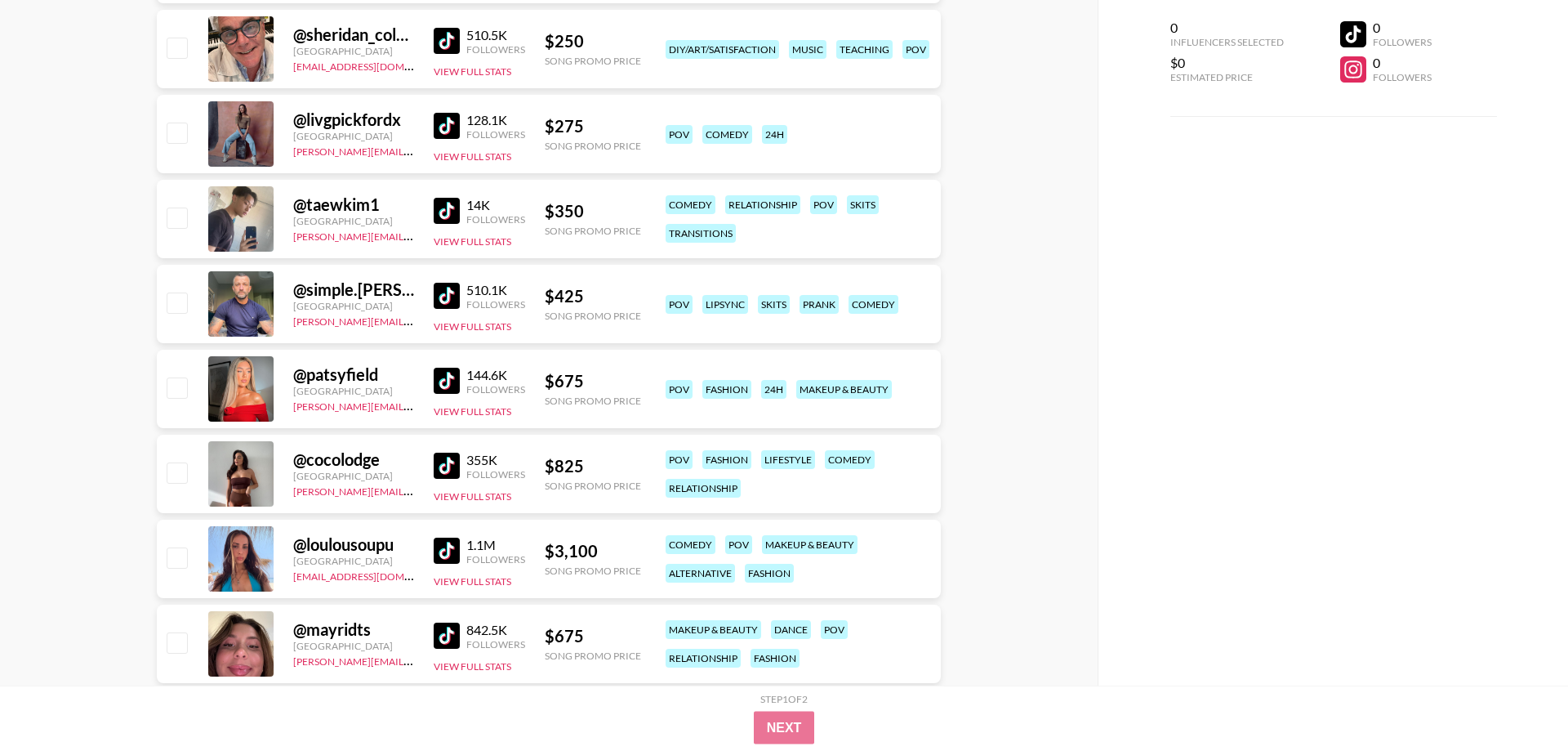
scroll to position [5167, 0]
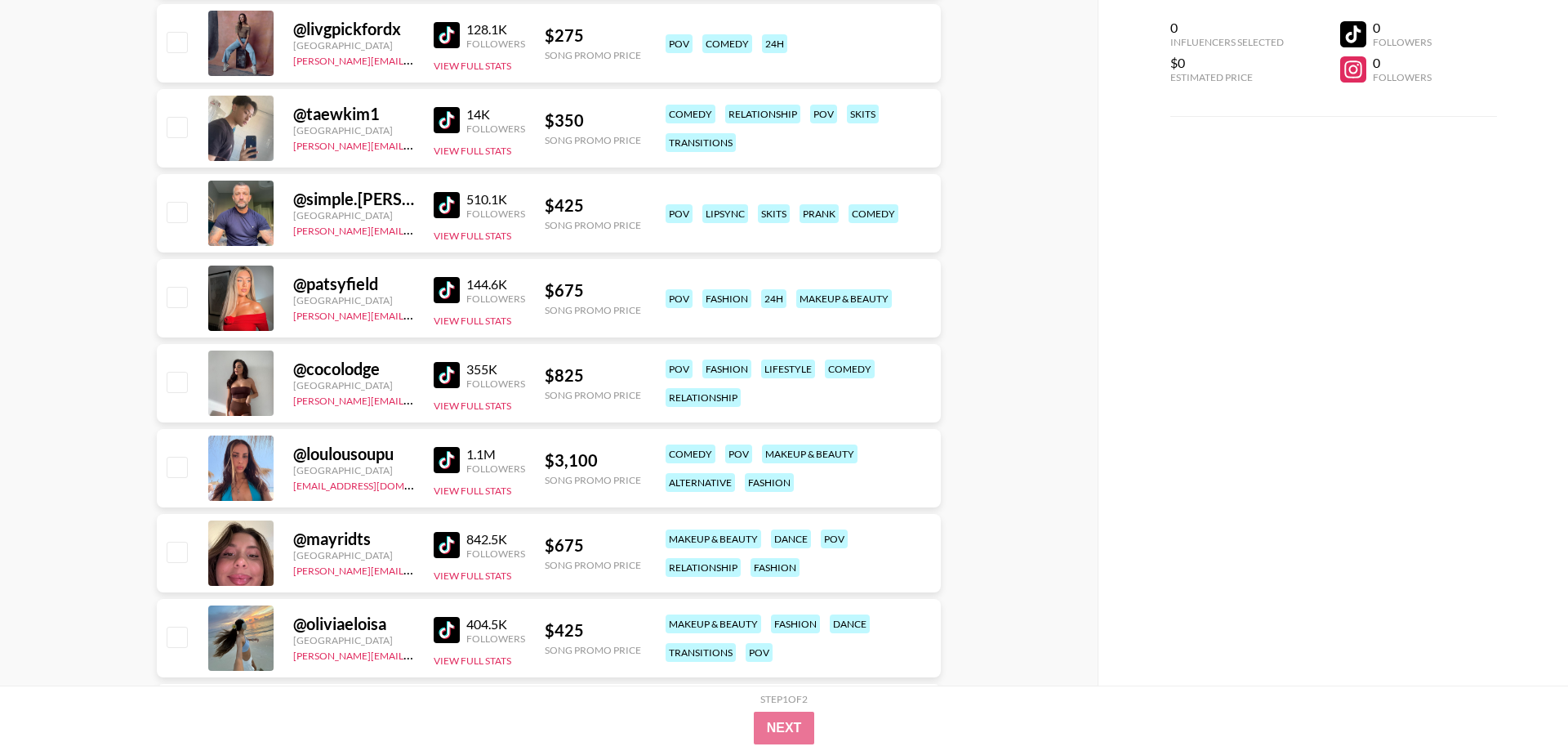
click at [449, 286] on img at bounding box center [446, 290] width 27 height 27
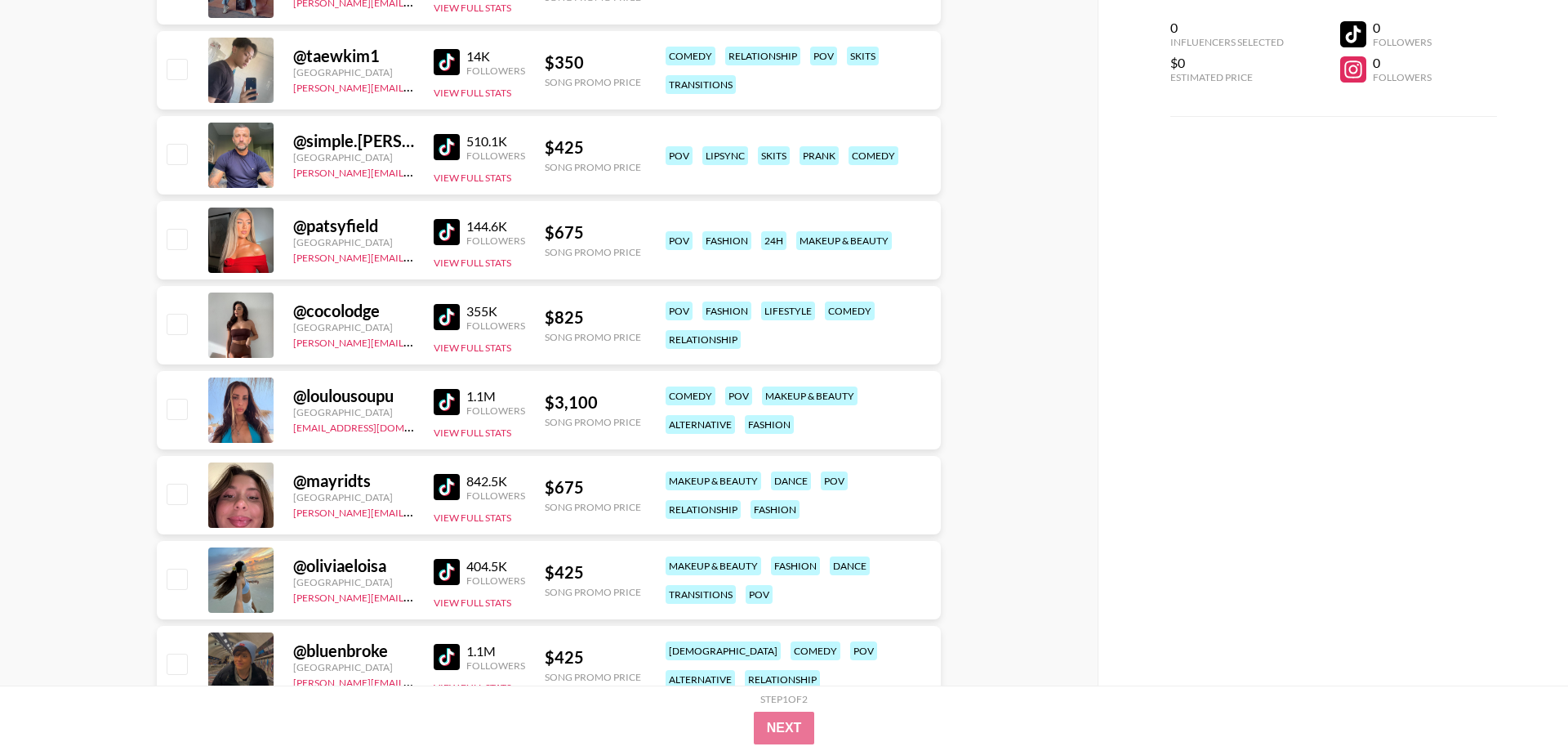
scroll to position [5251, 0]
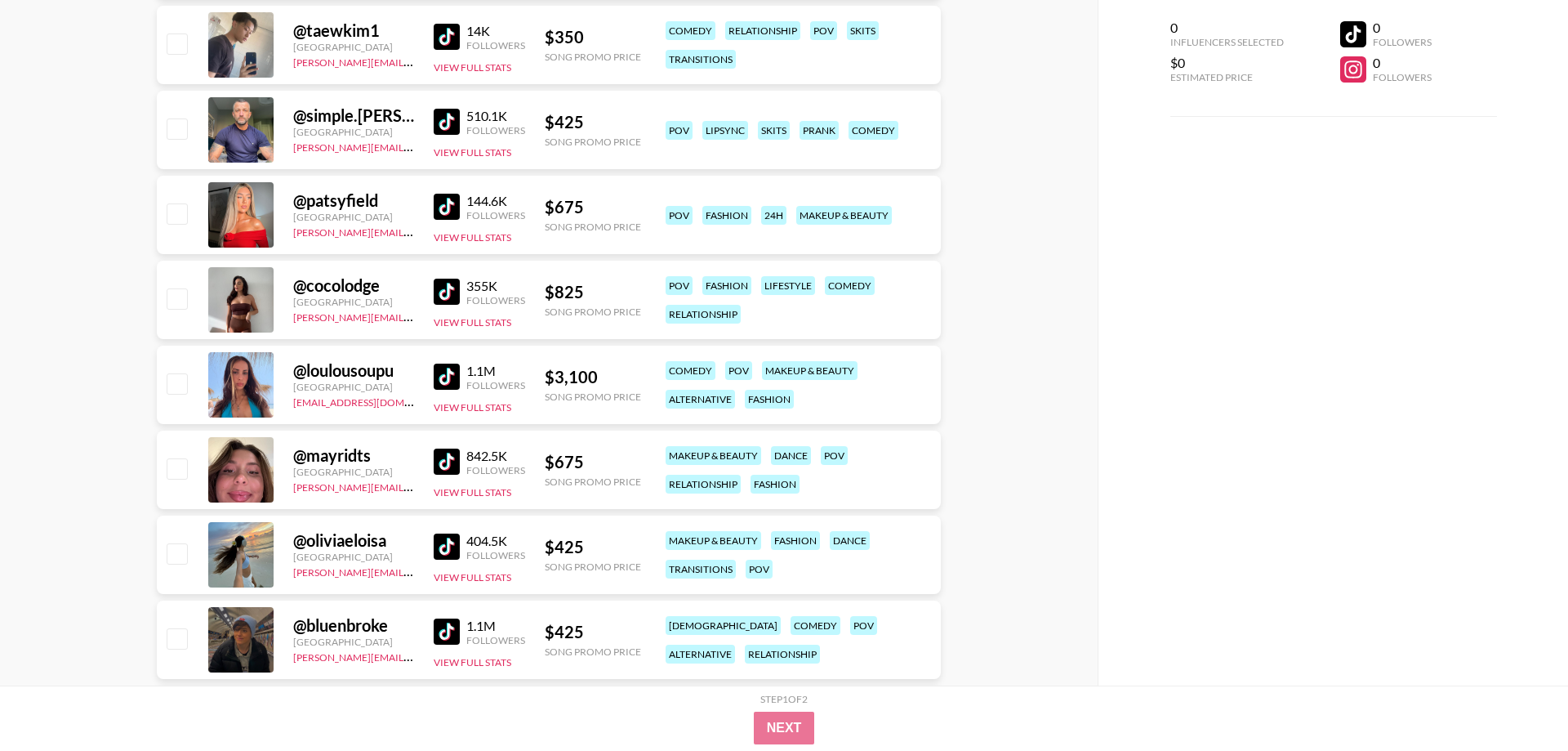
click at [451, 463] on img at bounding box center [446, 461] width 27 height 27
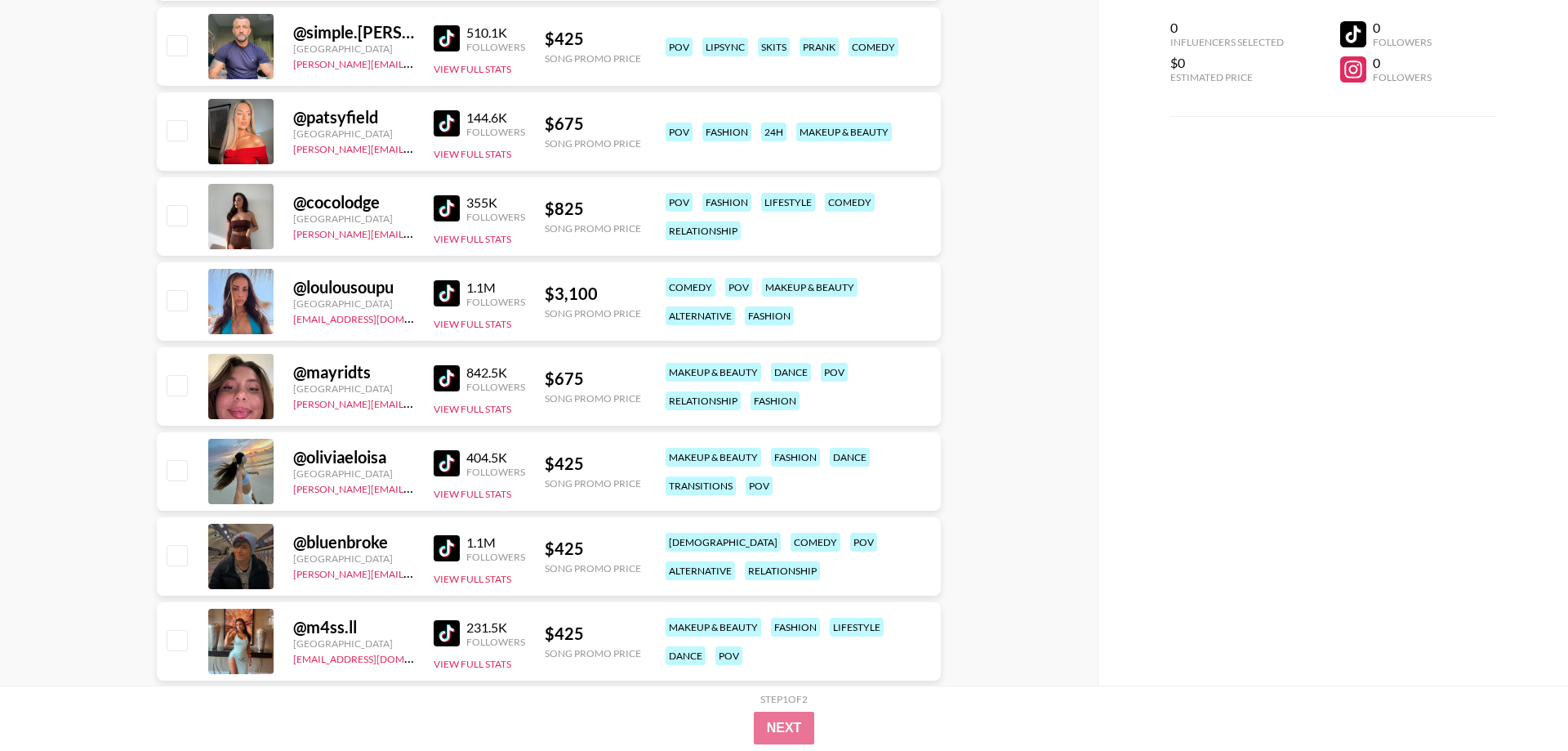
scroll to position [5417, 0]
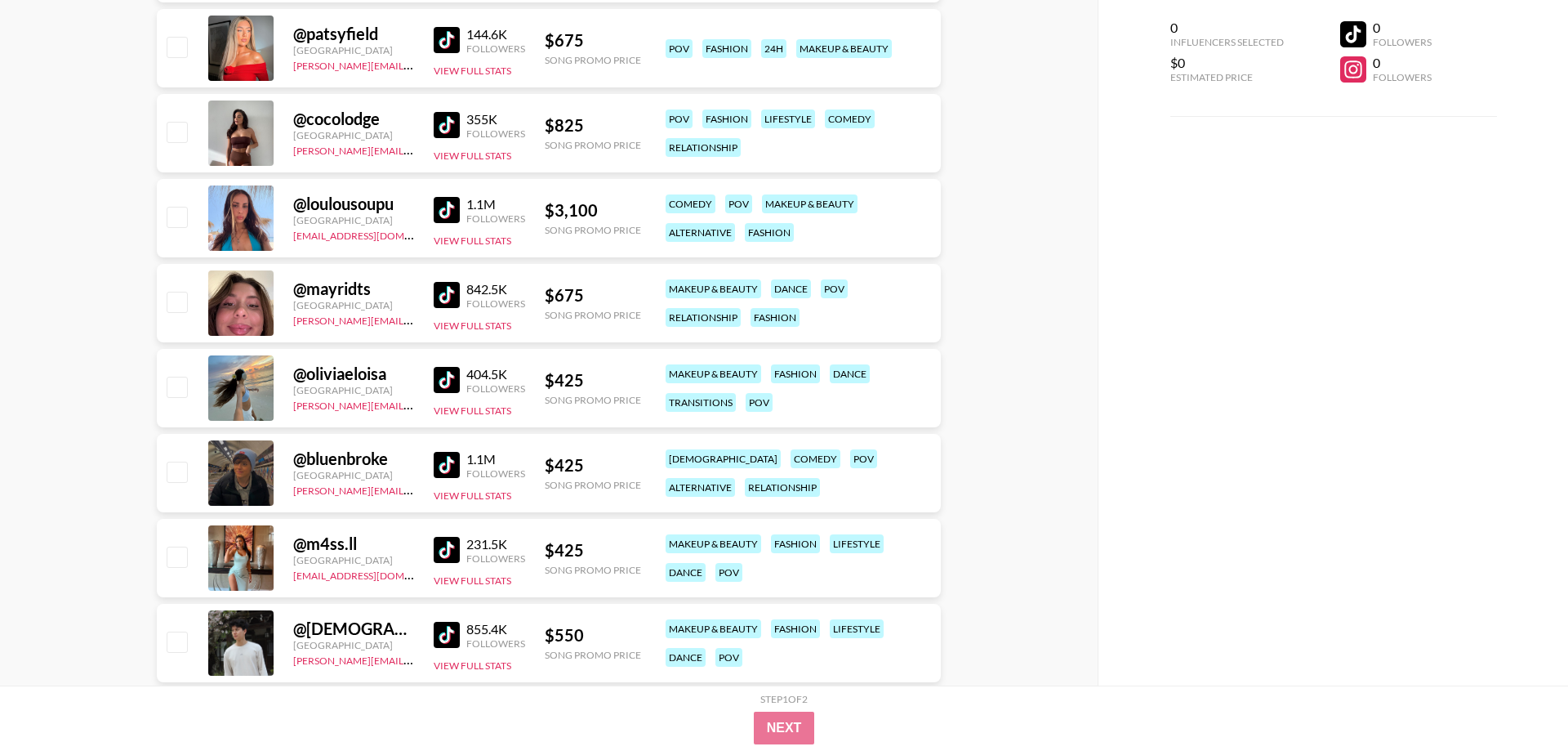
click at [451, 373] on img at bounding box center [446, 380] width 27 height 27
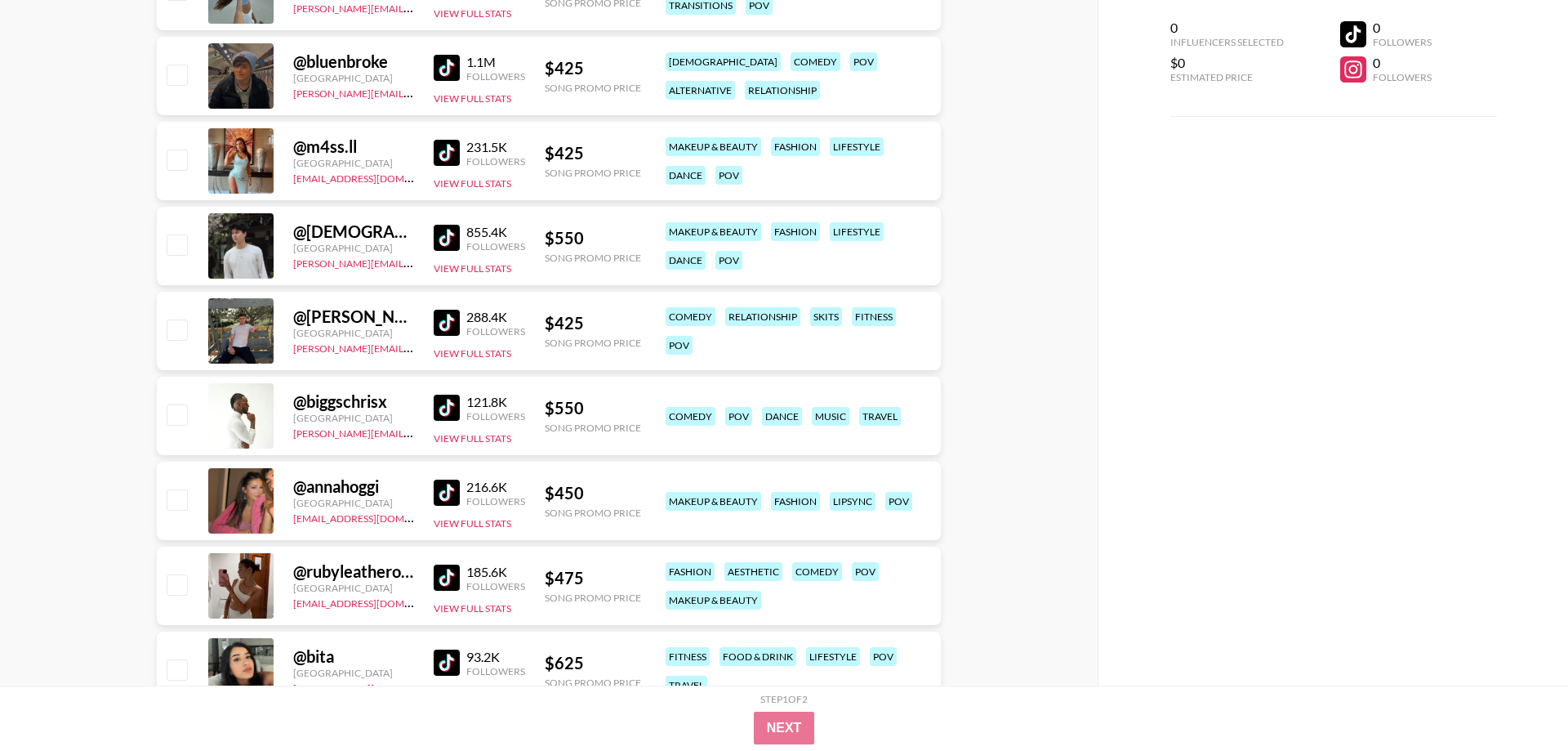
scroll to position [5918, 0]
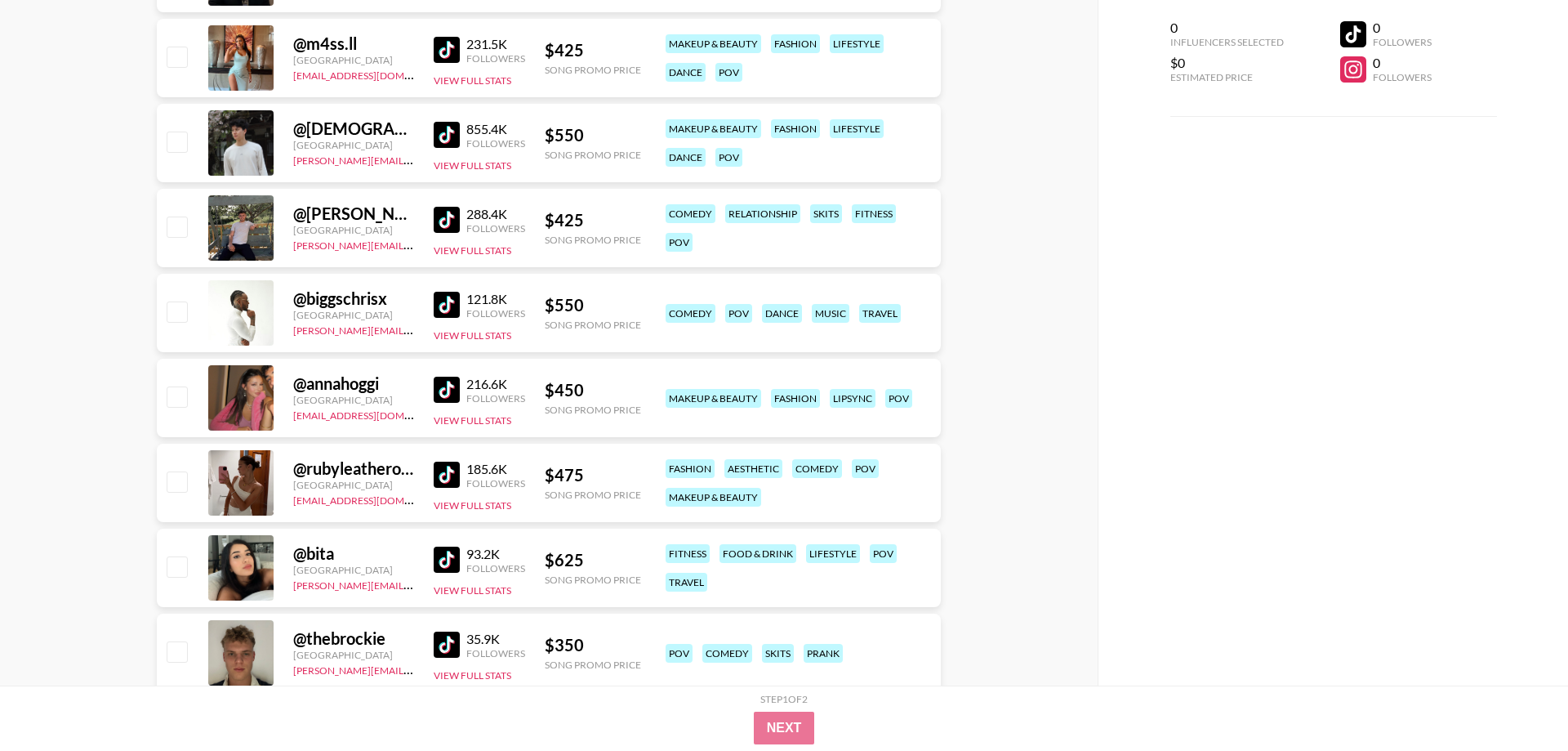
click at [450, 380] on img at bounding box center [446, 390] width 27 height 27
click at [448, 480] on img at bounding box center [446, 474] width 27 height 27
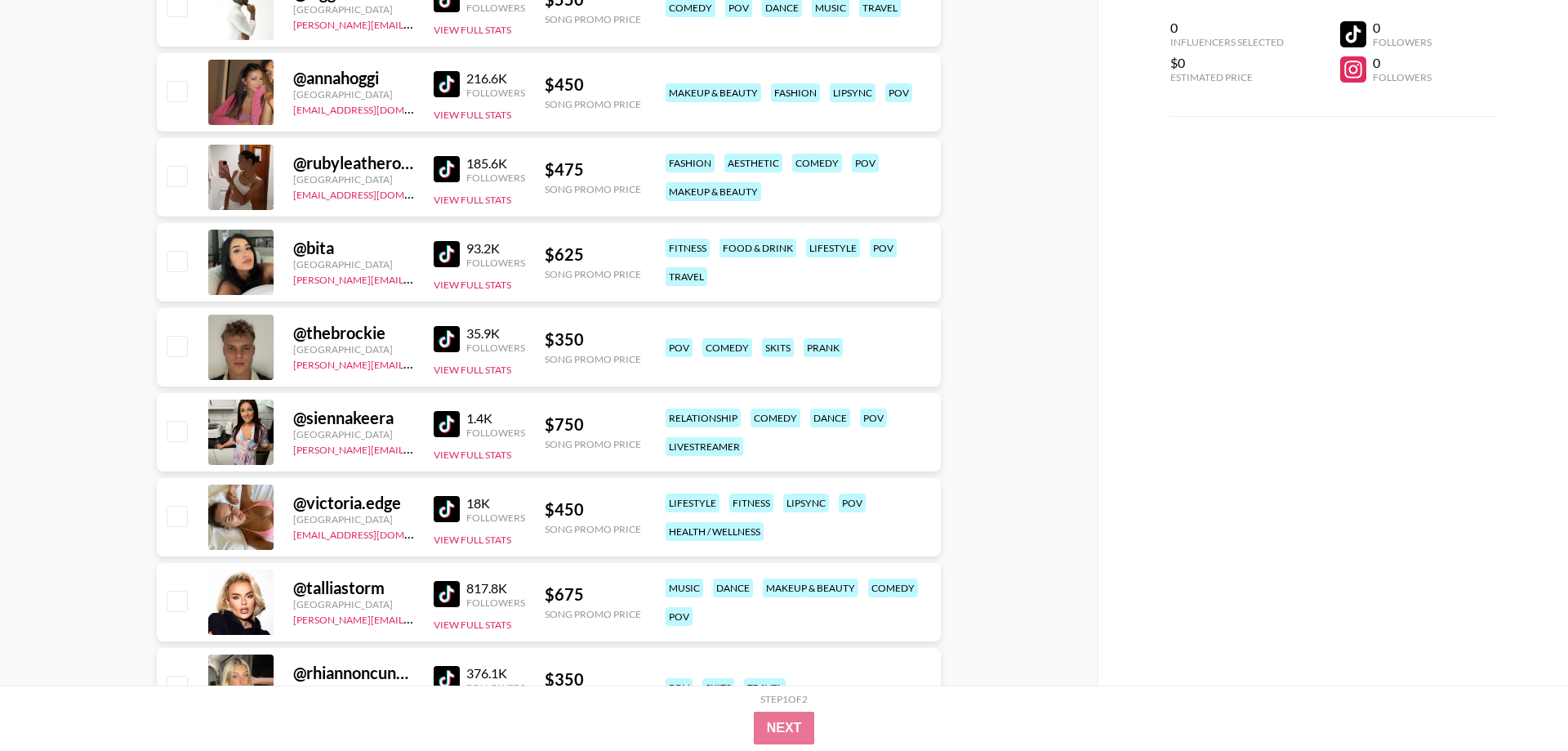
scroll to position [6251, 0]
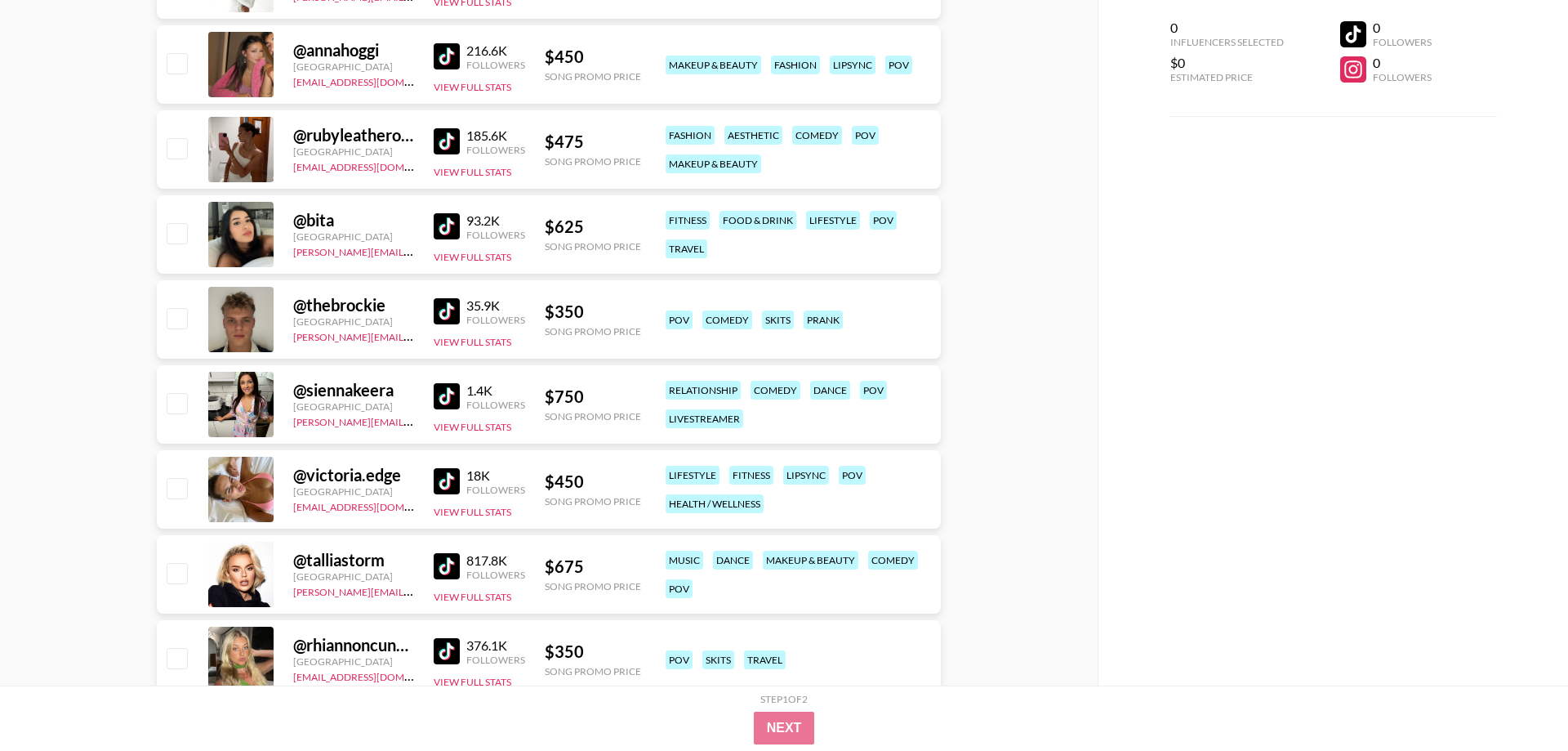
click at [444, 311] on img at bounding box center [446, 311] width 27 height 27
click at [446, 474] on img at bounding box center [446, 481] width 27 height 27
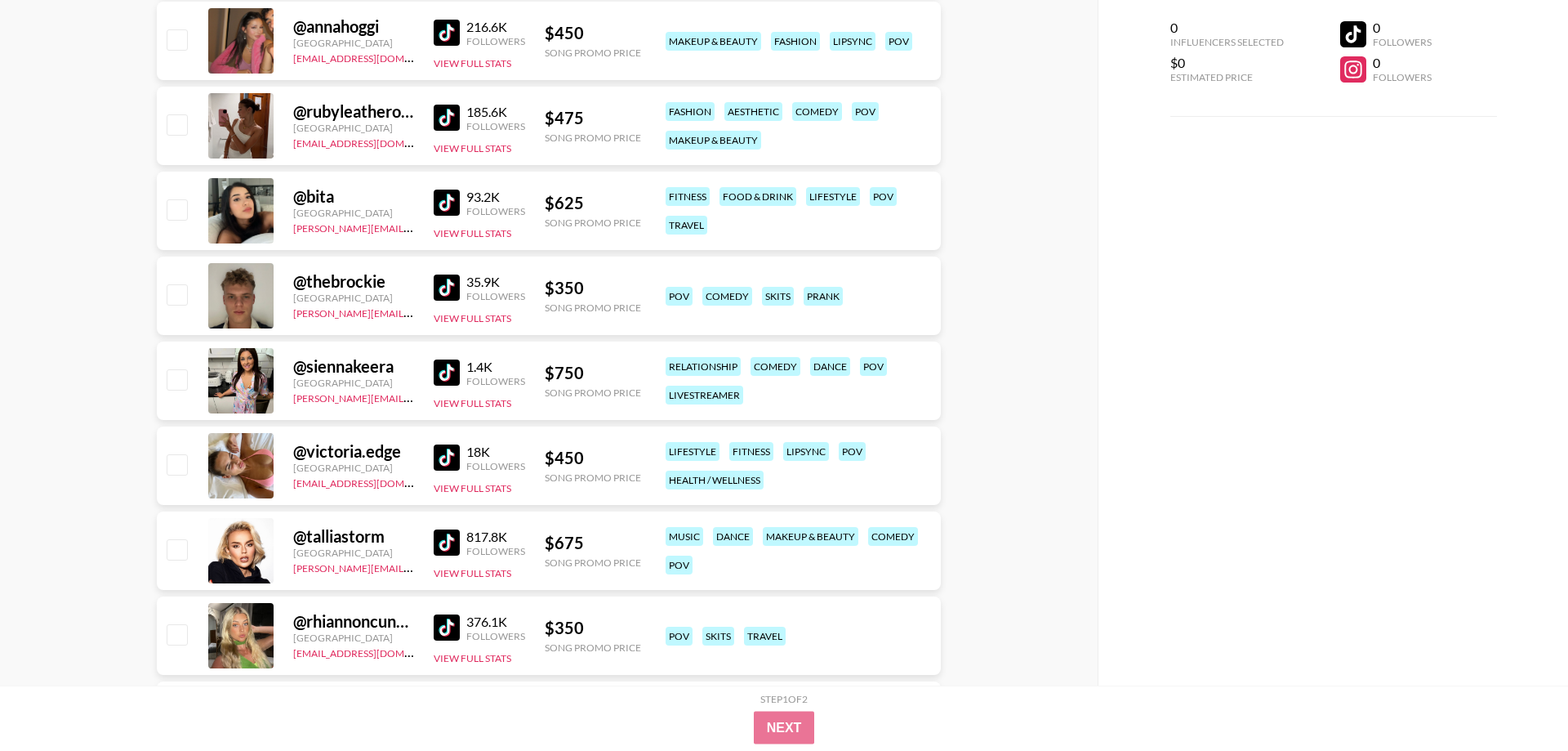
scroll to position [6418, 0]
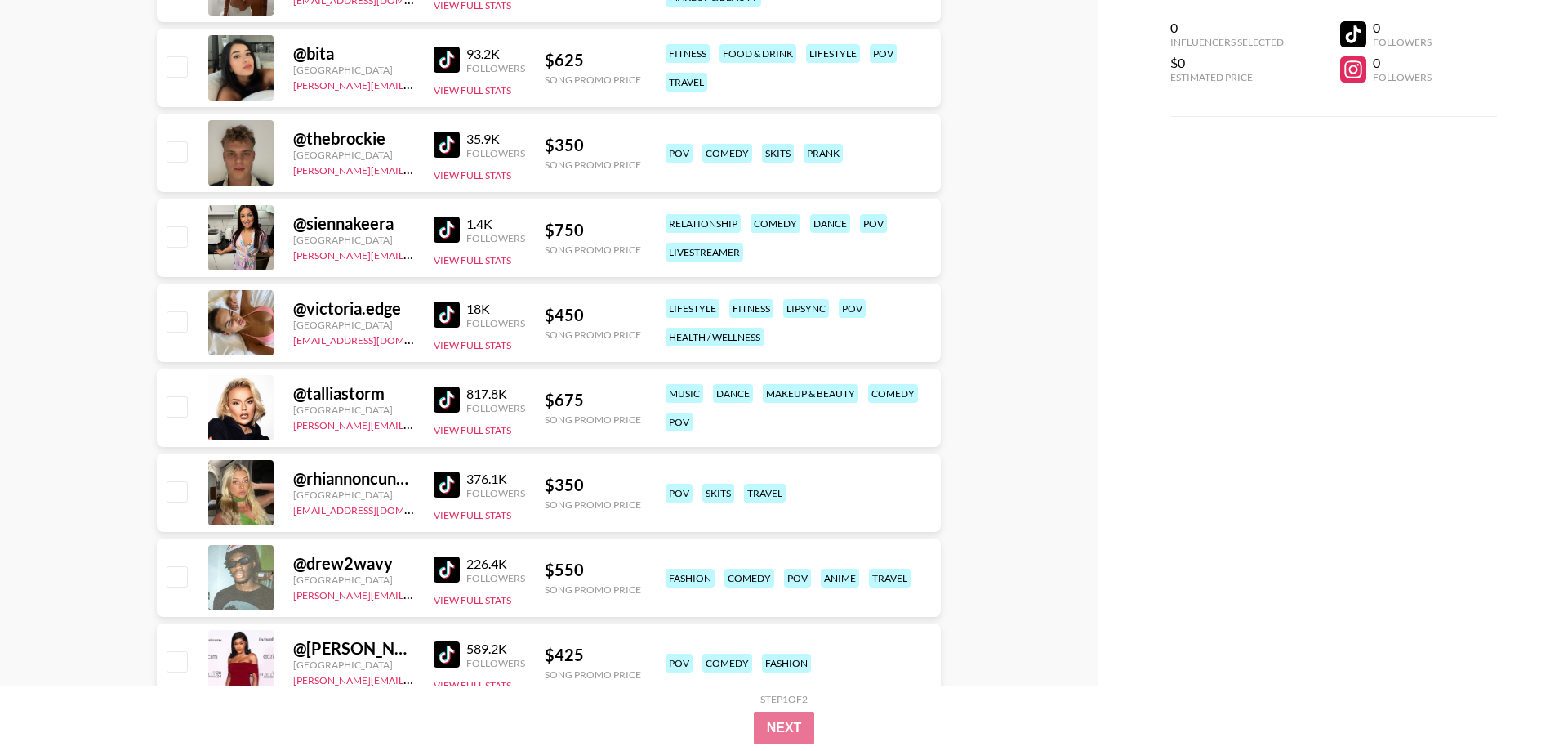
click at [449, 487] on img at bounding box center [446, 484] width 27 height 27
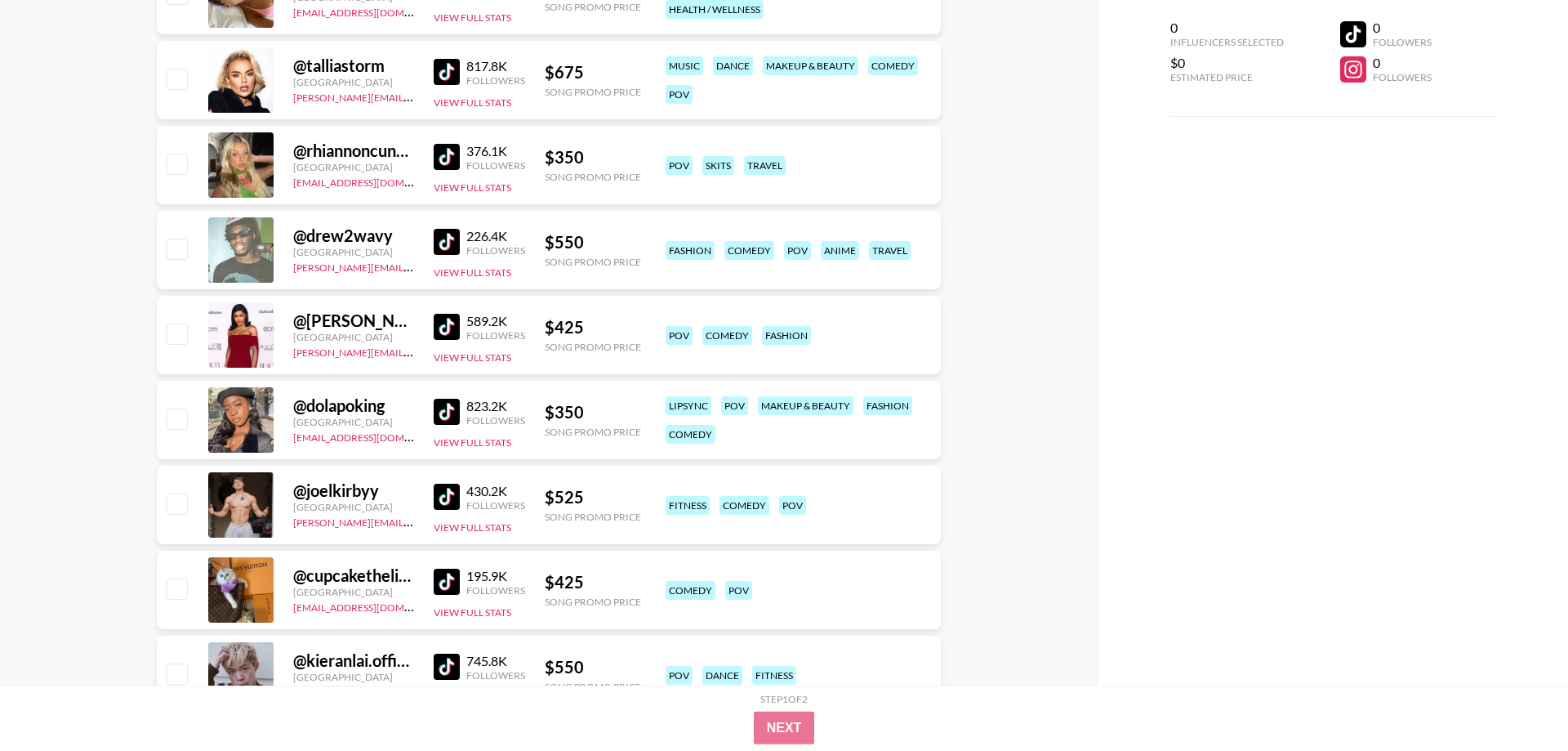
scroll to position [6752, 0]
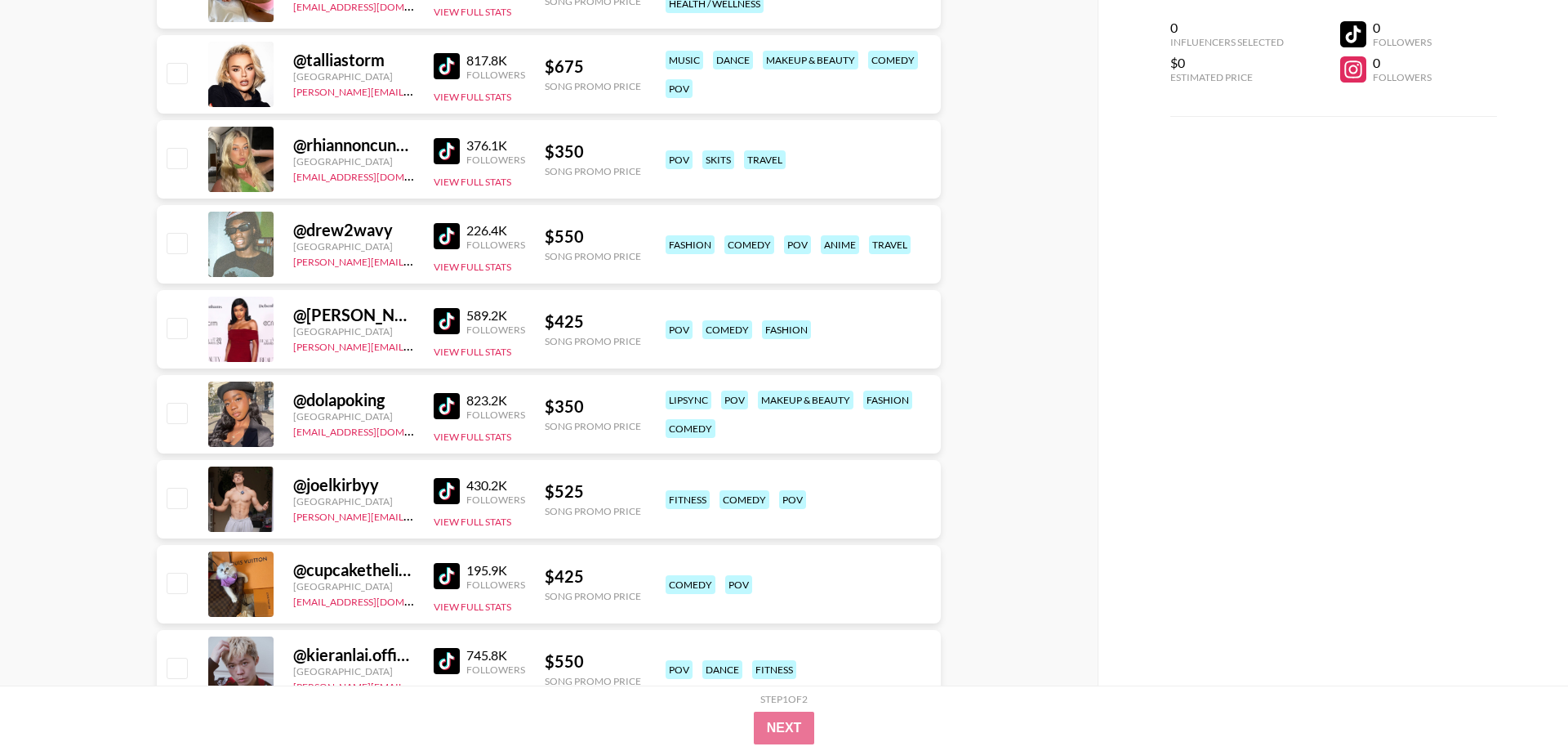
click at [449, 315] on img at bounding box center [446, 321] width 27 height 27
click at [437, 234] on img at bounding box center [446, 236] width 27 height 27
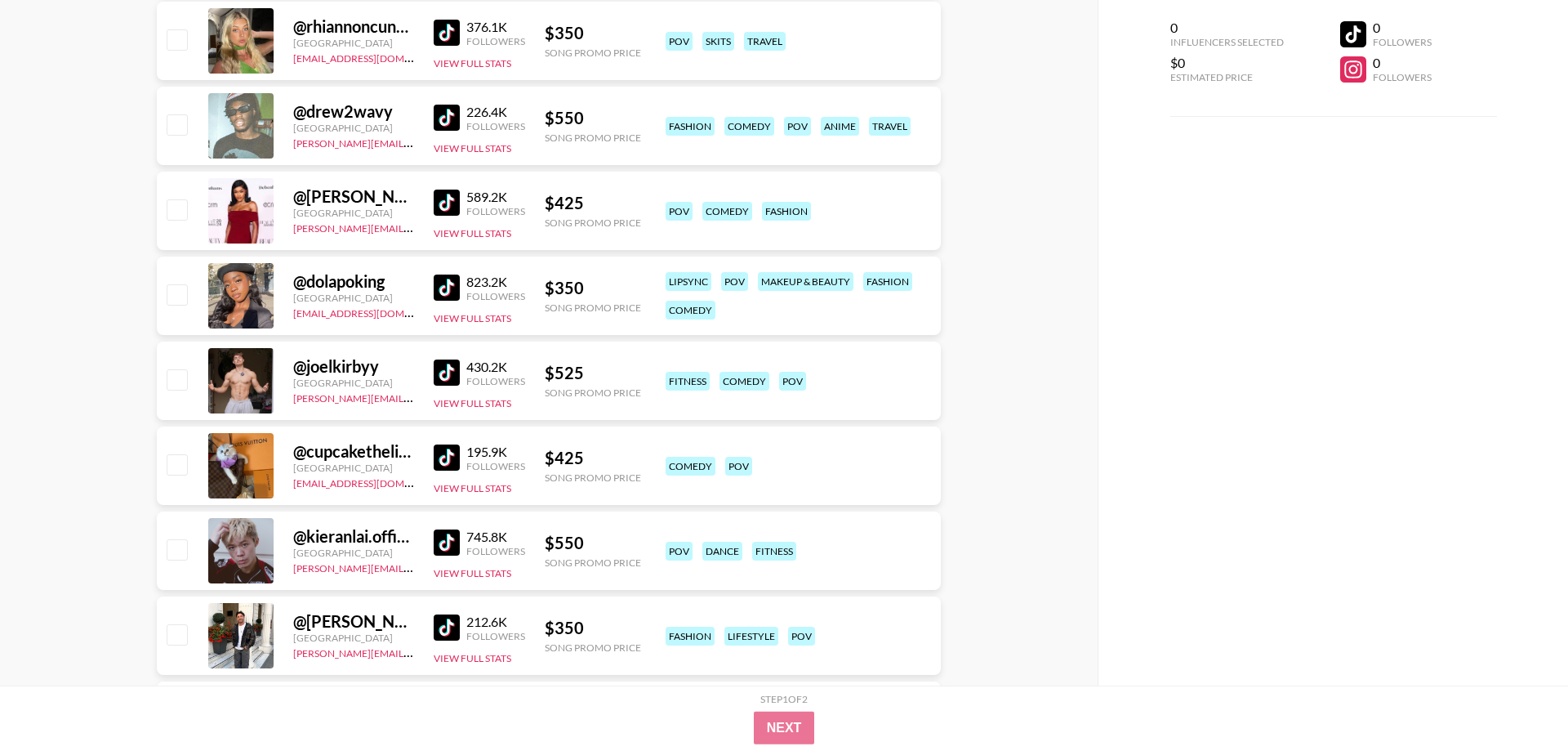
scroll to position [6918, 0]
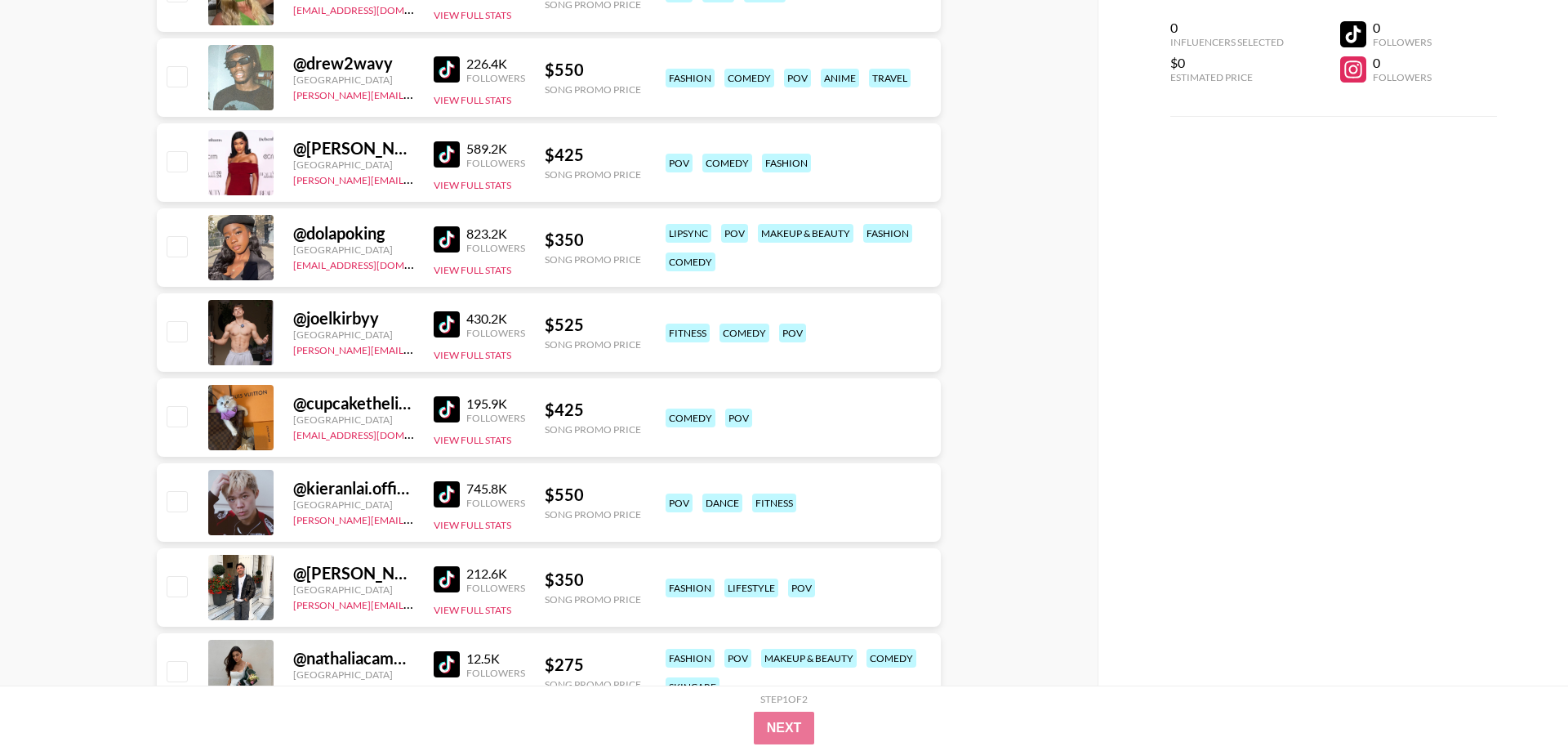
click at [456, 411] on img at bounding box center [446, 409] width 27 height 27
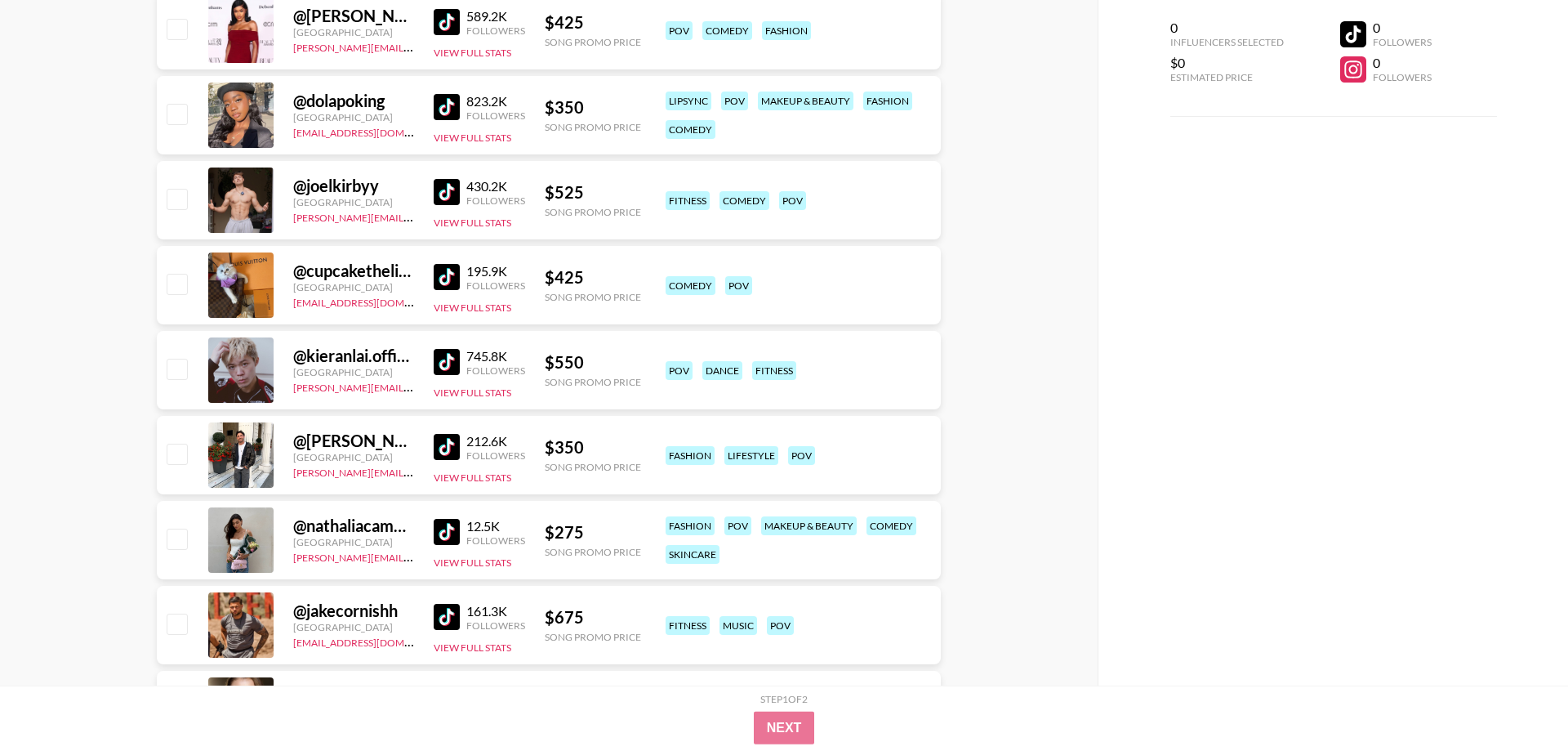
scroll to position [7085, 0]
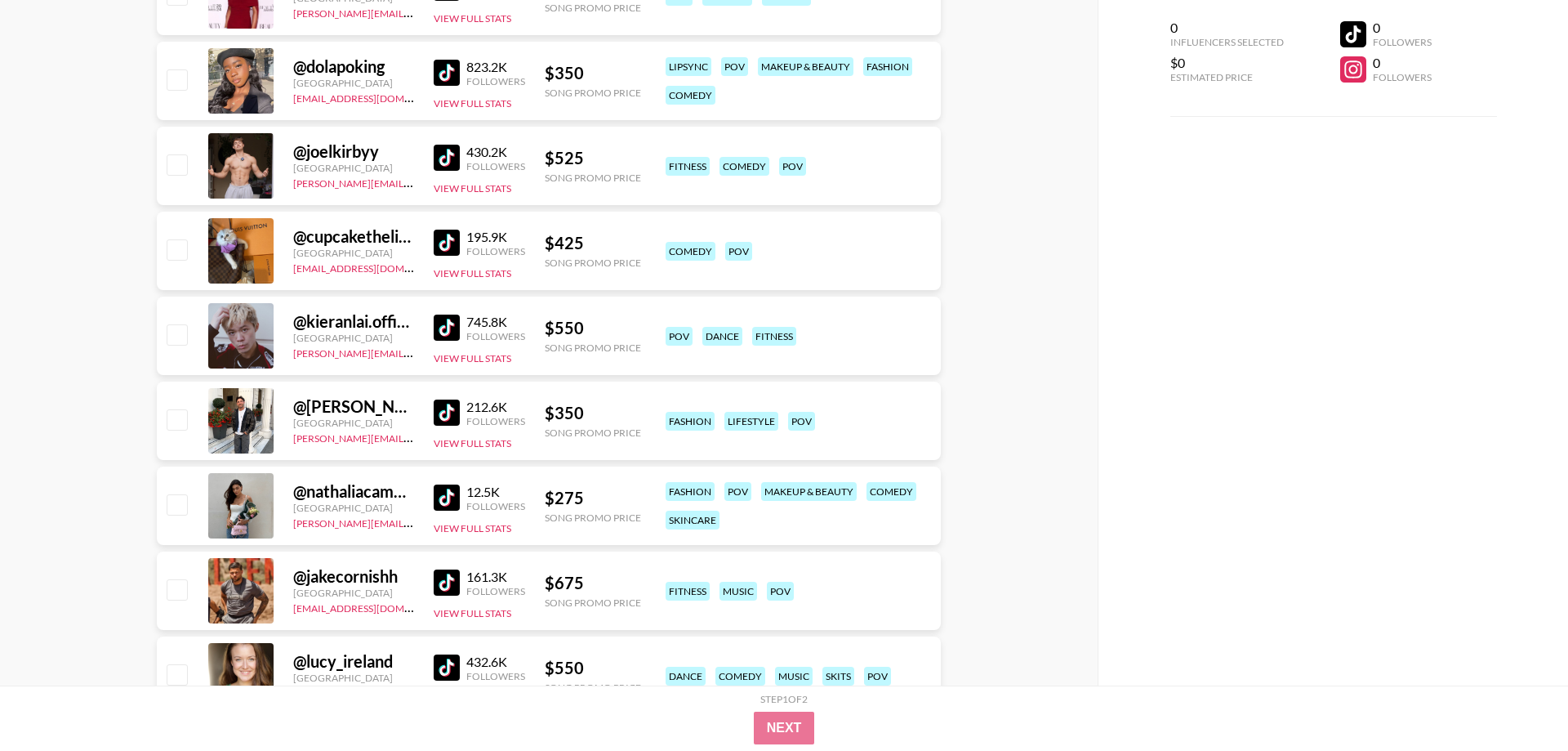
click at [454, 494] on img at bounding box center [446, 497] width 27 height 27
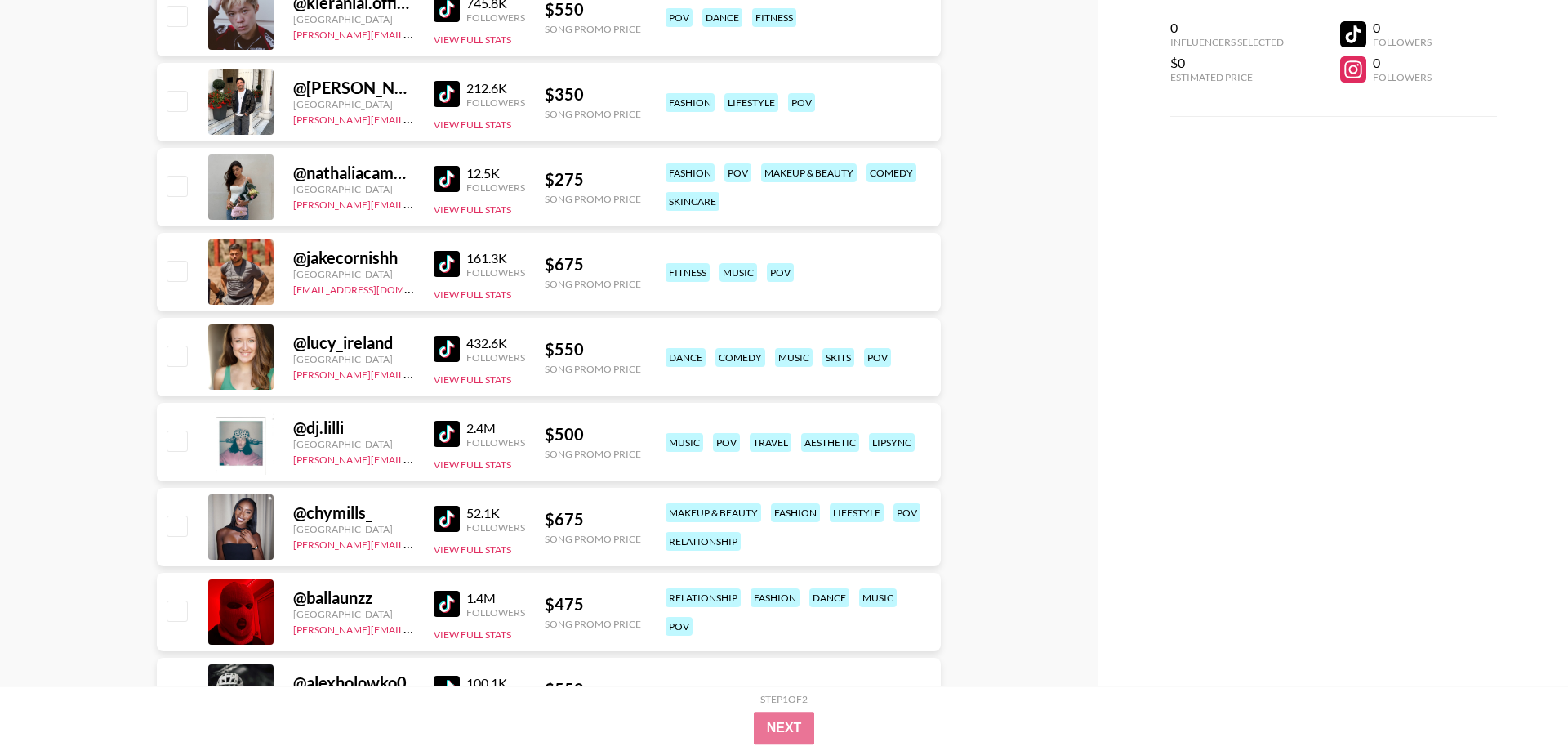
scroll to position [7502, 0]
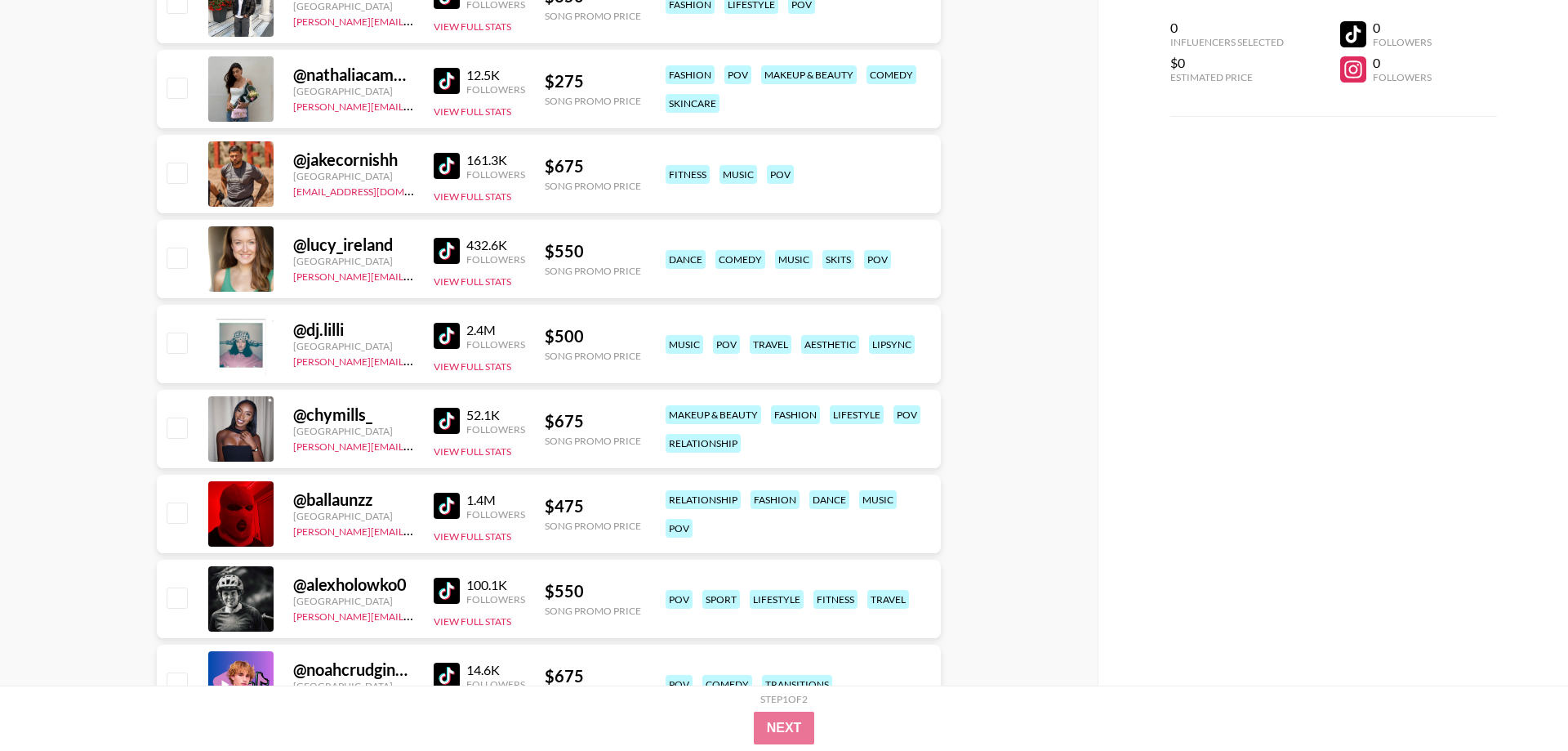
click at [452, 424] on img at bounding box center [446, 421] width 27 height 27
